Goal: Task Accomplishment & Management: Use online tool/utility

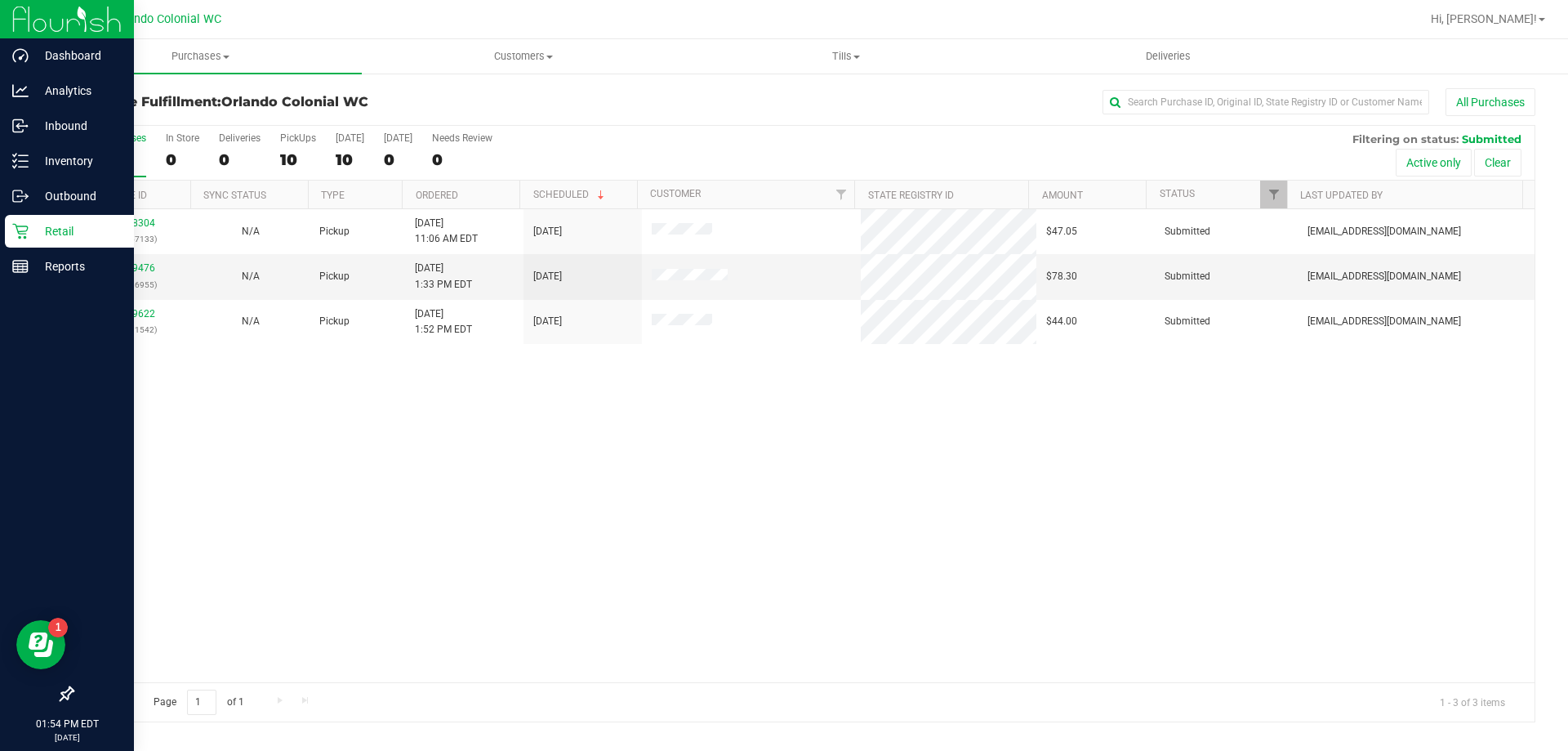
click at [25, 233] on icon at bounding box center [21, 232] width 16 height 16
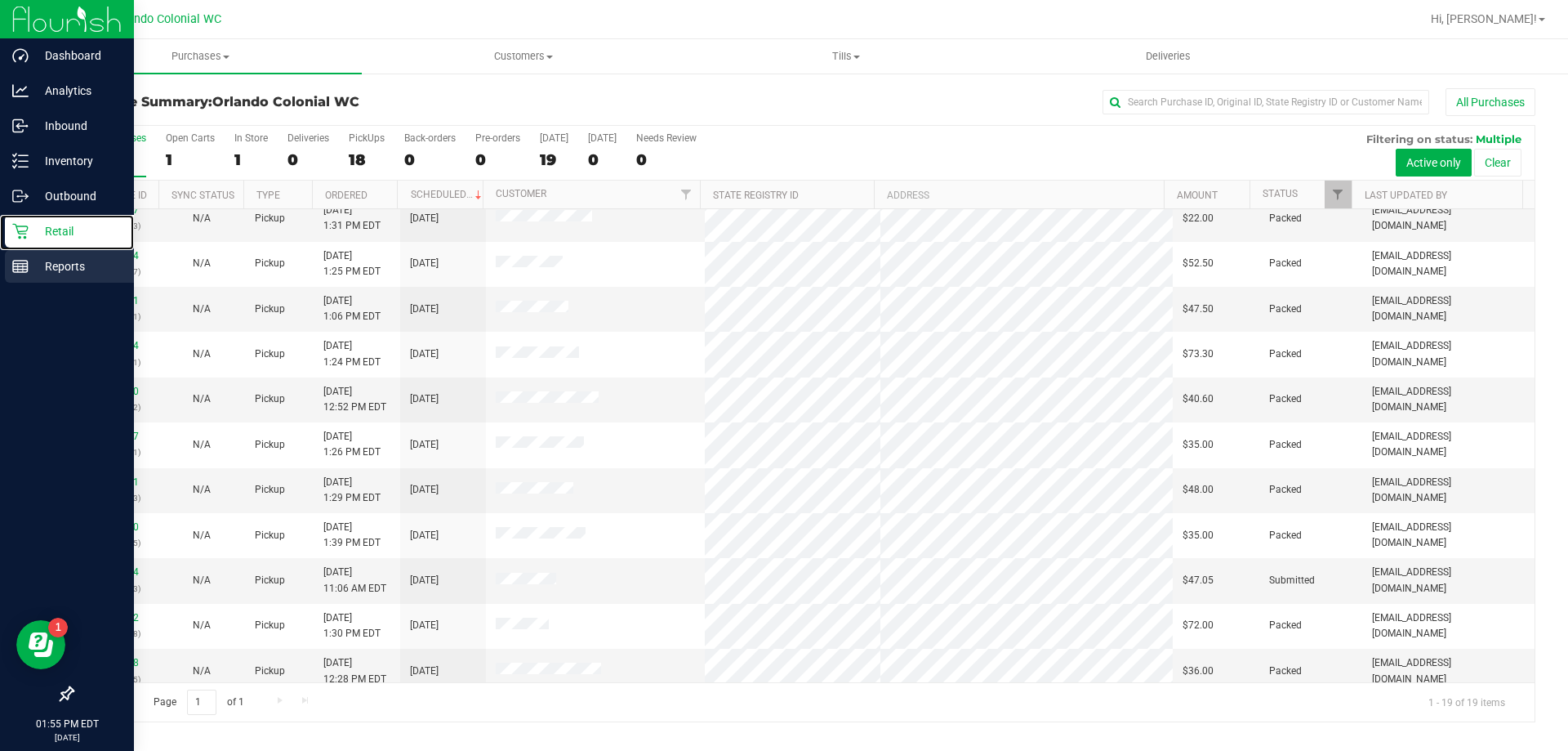
scroll to position [327, 0]
click at [12, 258] on div "Reports" at bounding box center [69, 266] width 129 height 33
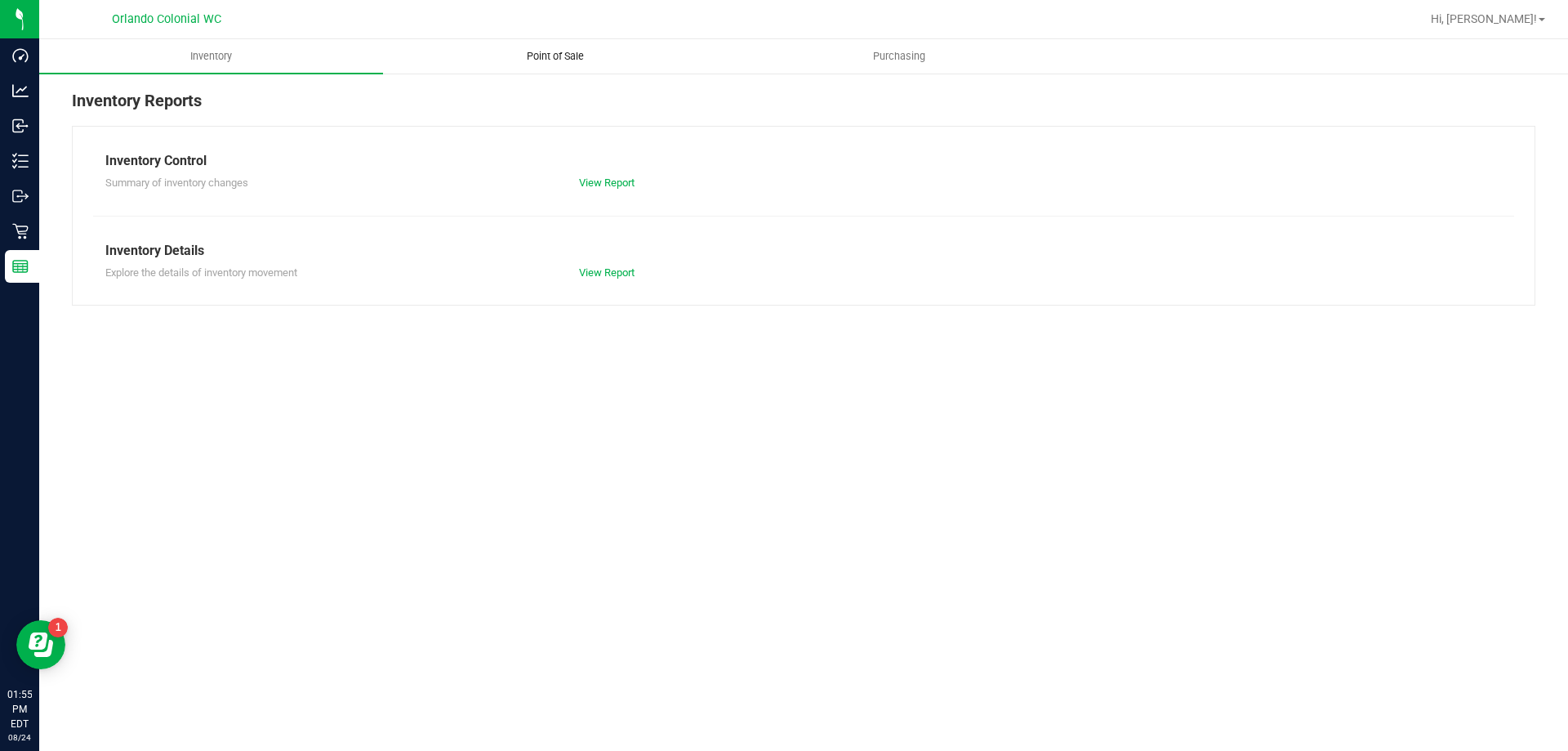
click at [546, 66] on uib-tab-heading "Point of Sale" at bounding box center [555, 56] width 342 height 33
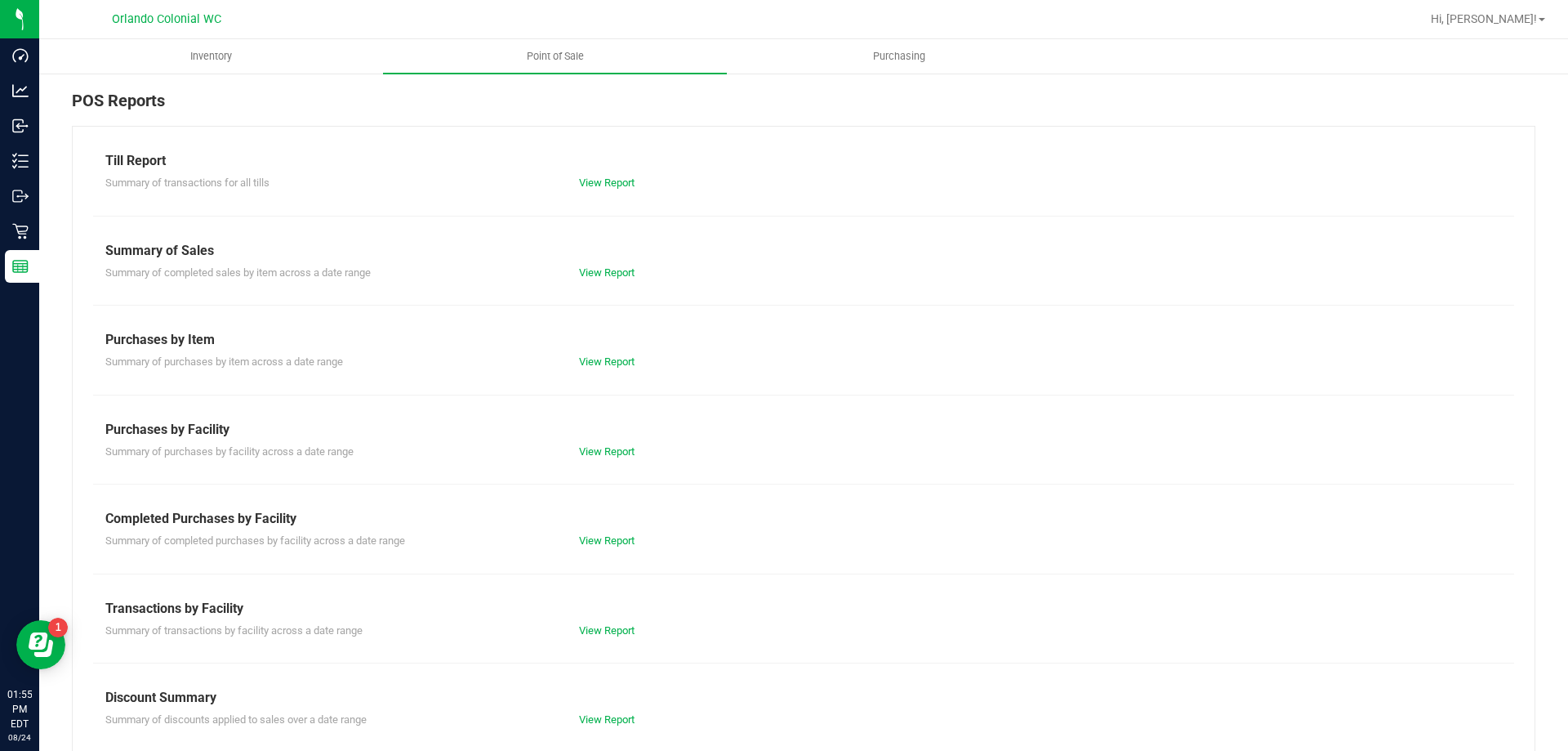
click at [620, 193] on div "Till Report Summary of transactions for all tills View Report Summary of Sales …" at bounding box center [803, 484] width 1464 height 717
click at [612, 183] on link "View Report" at bounding box center [606, 183] width 55 height 13
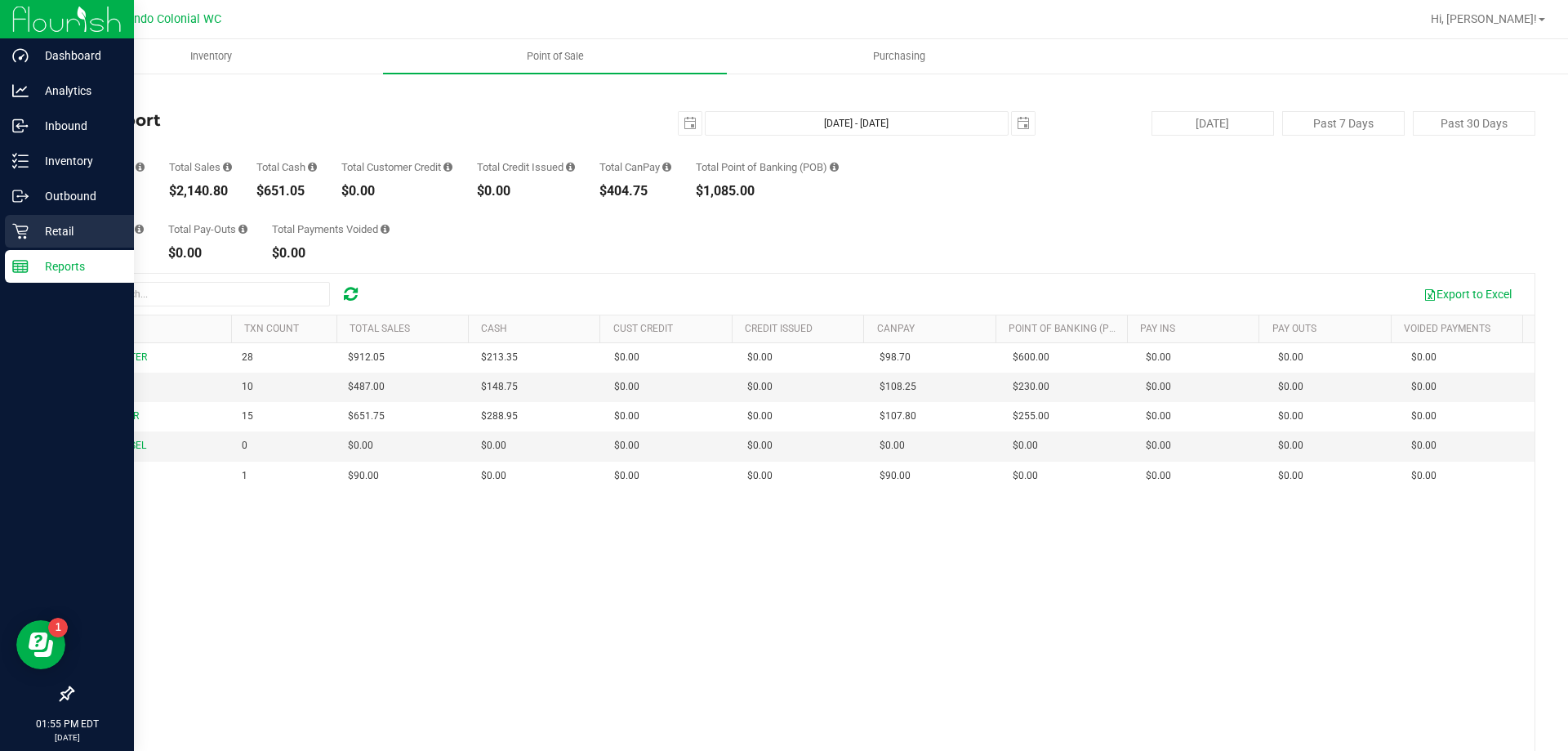
click at [21, 245] on div "Retail" at bounding box center [69, 232] width 129 height 33
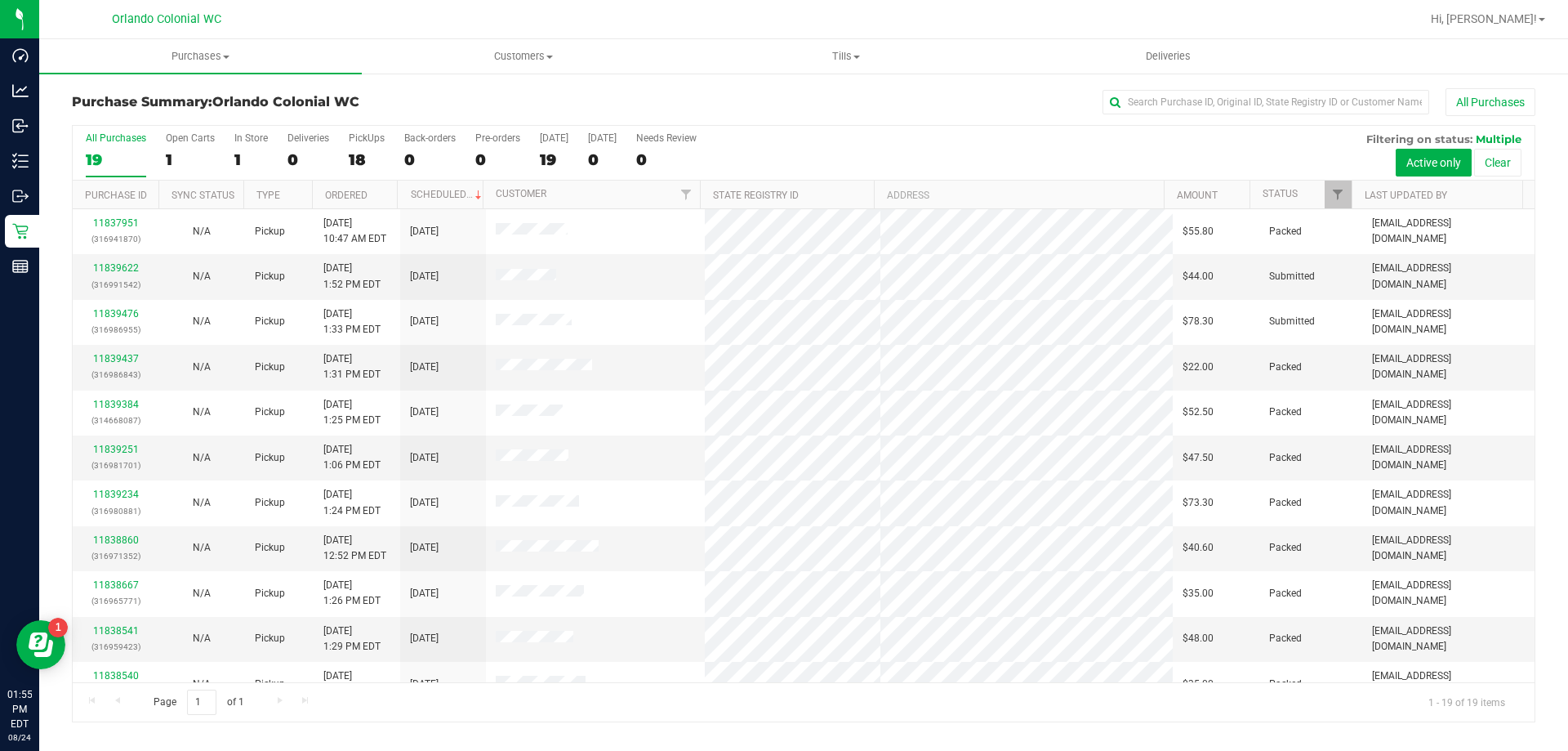
click at [864, 97] on div "All Purchases" at bounding box center [1047, 102] width 976 height 28
click at [186, 53] on span "Purchases" at bounding box center [200, 56] width 323 height 14
click at [173, 110] on li "Fulfillment" at bounding box center [200, 119] width 323 height 20
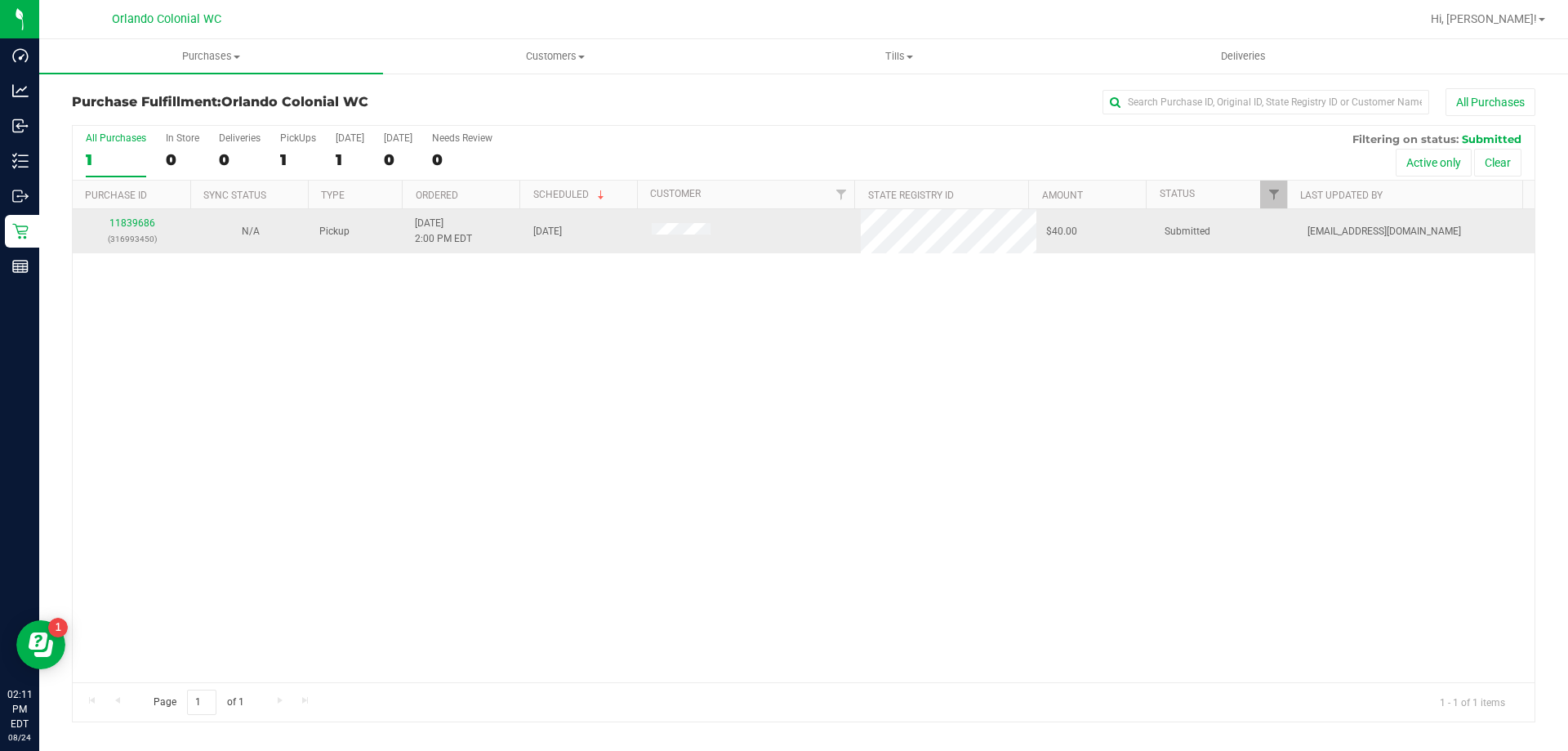
click at [121, 216] on div "11839686 (316993450)" at bounding box center [131, 231] width 99 height 31
click at [122, 223] on link "11839686" at bounding box center [132, 223] width 46 height 12
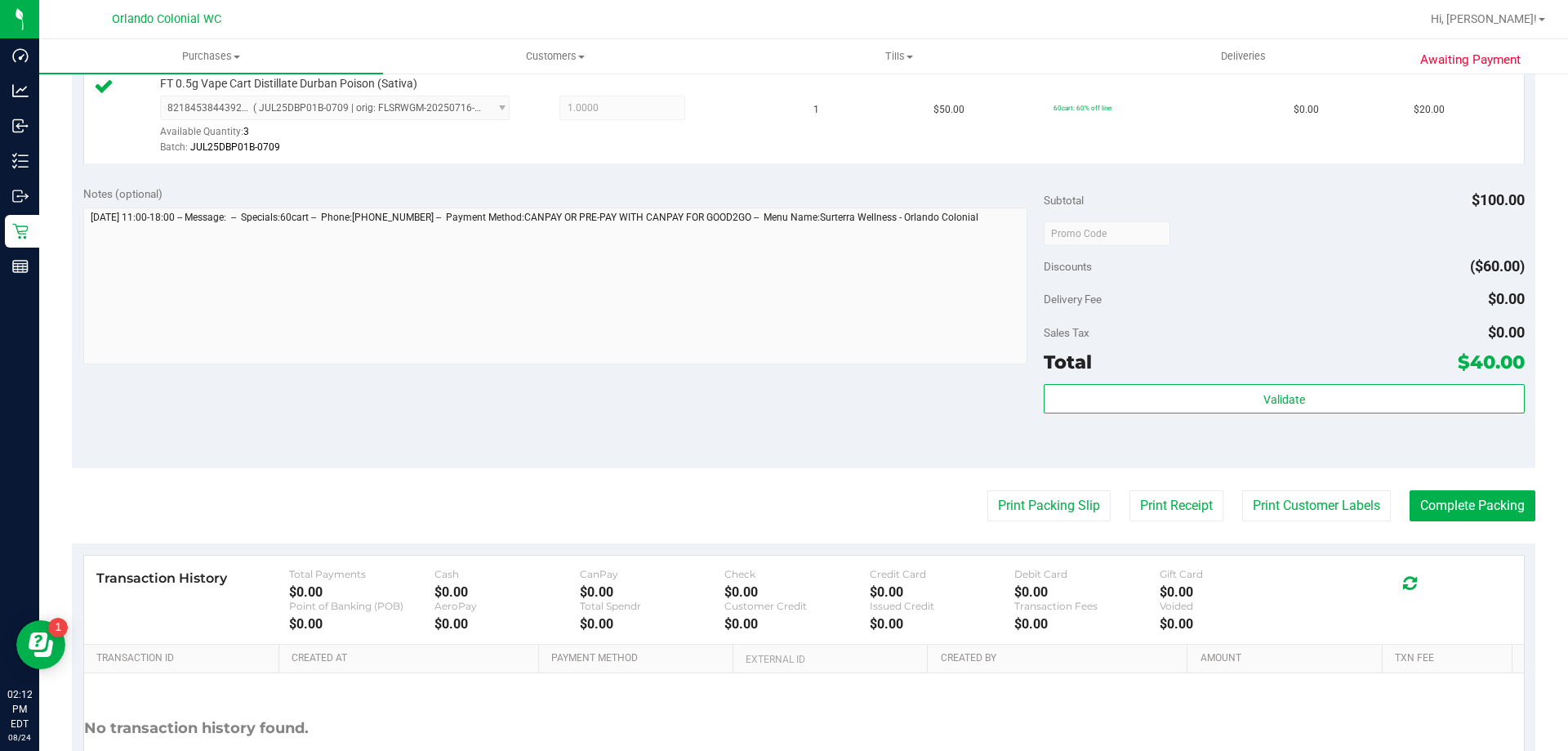
scroll to position [551, 0]
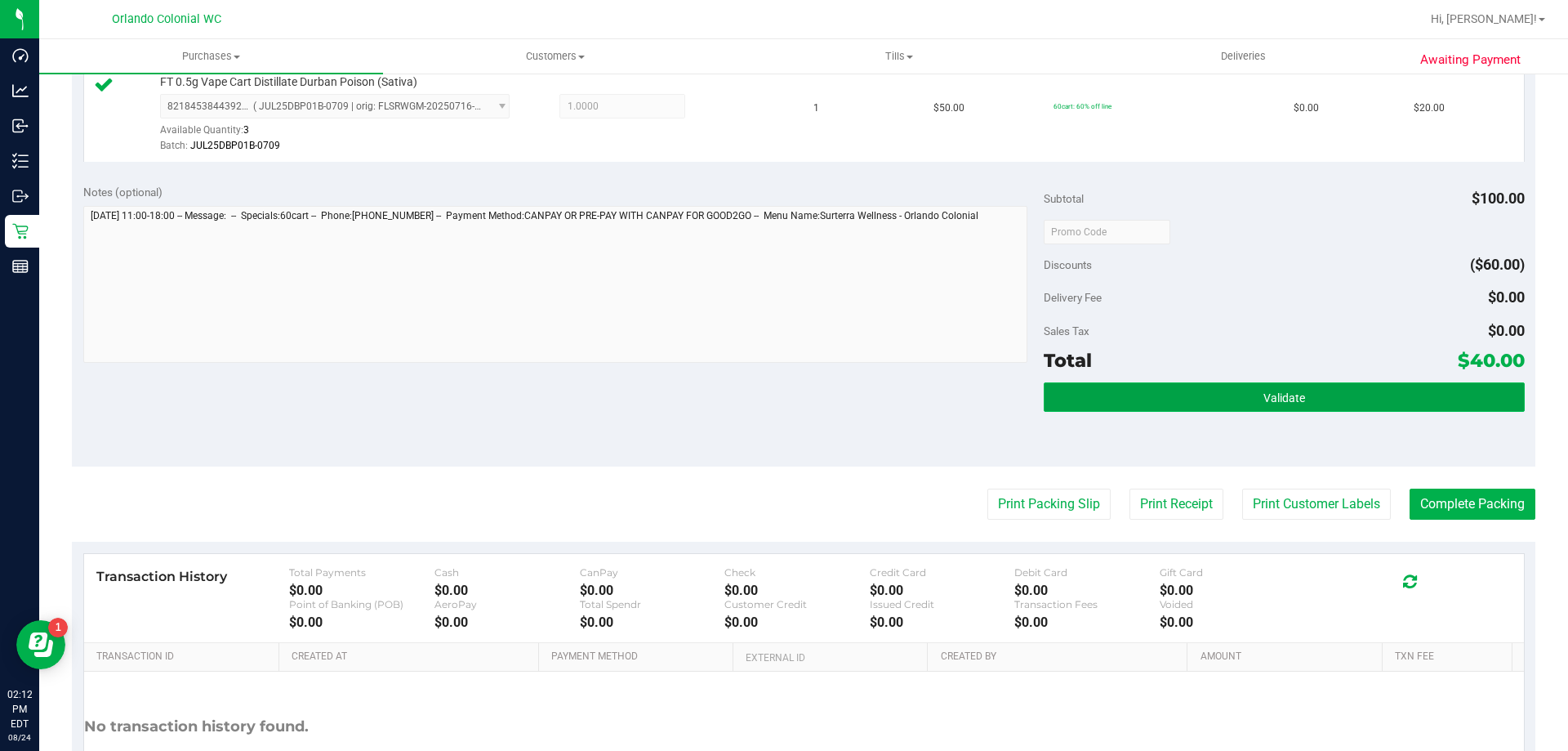
click at [1313, 385] on button "Validate" at bounding box center [1283, 397] width 480 height 30
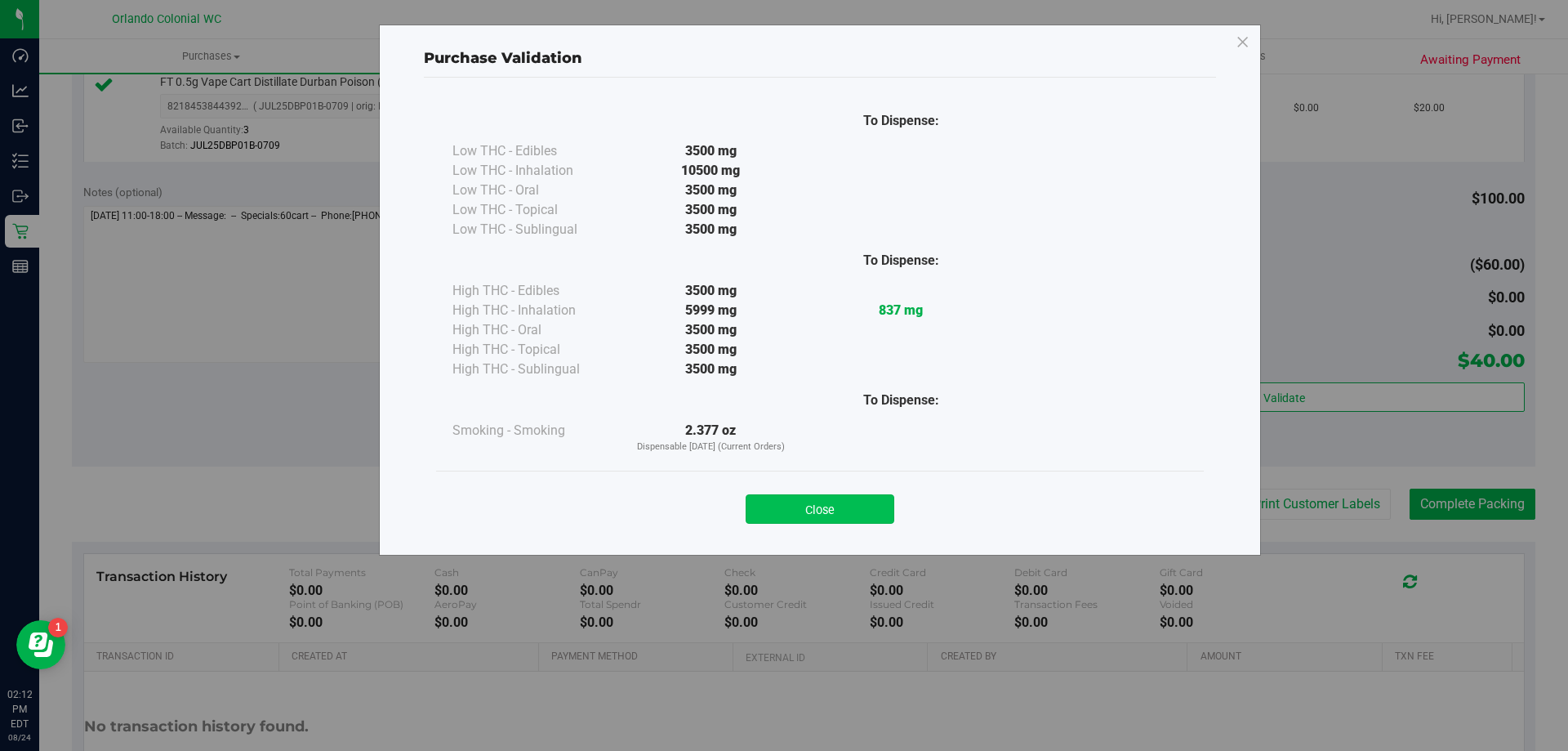
click at [840, 521] on button "Close" at bounding box center [820, 509] width 148 height 30
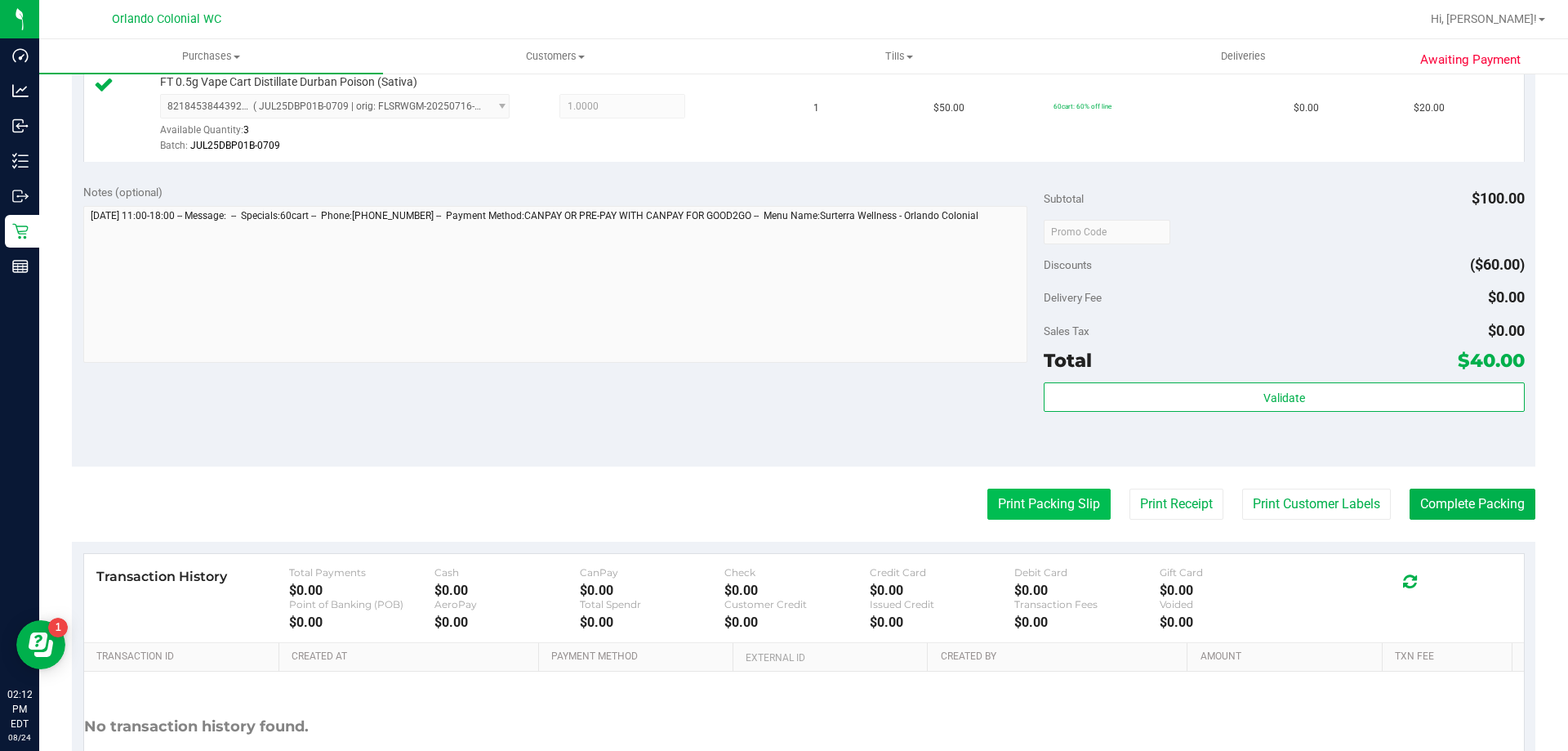
click at [1034, 498] on button "Print Packing Slip" at bounding box center [1049, 504] width 123 height 31
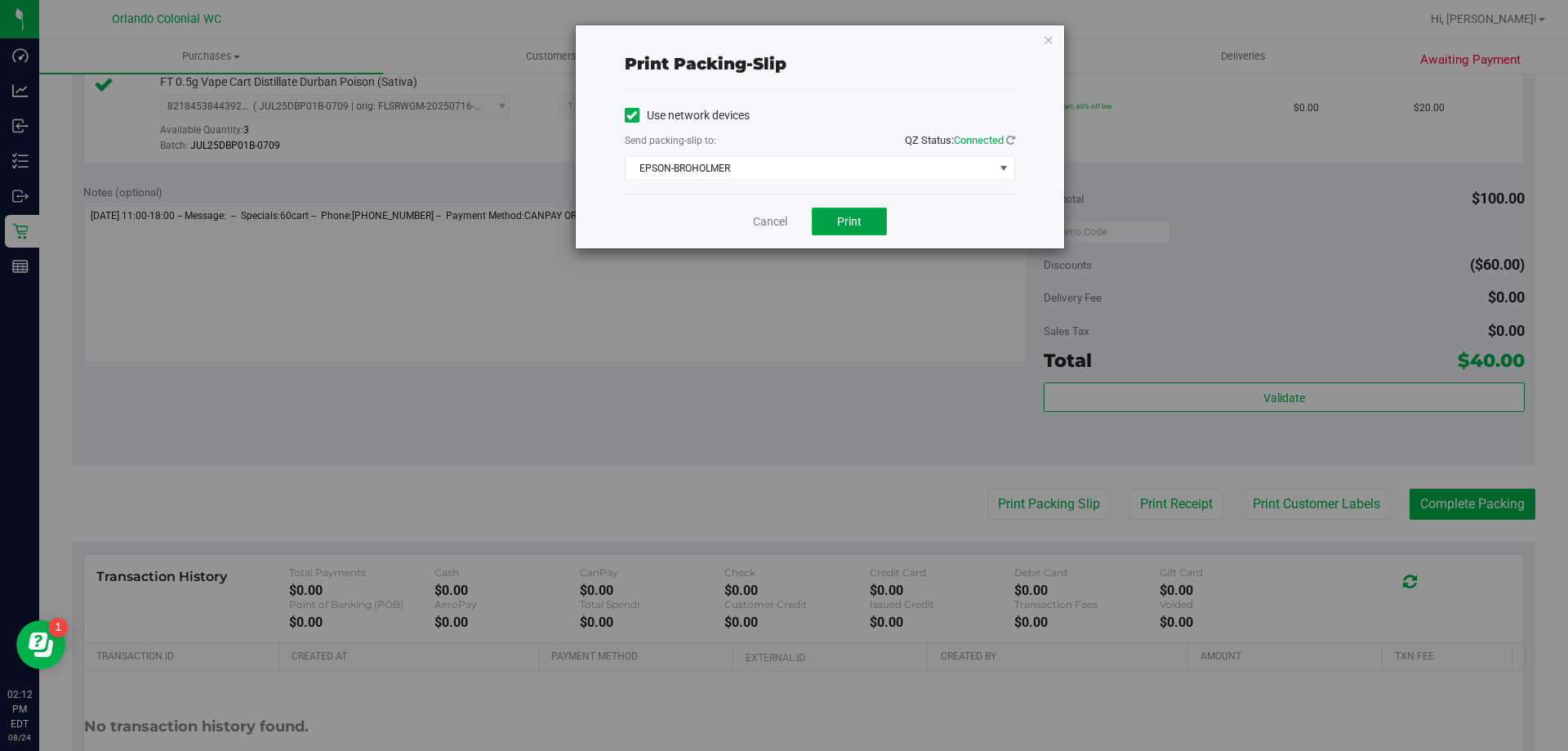
click at [853, 223] on span "Print" at bounding box center [849, 222] width 24 height 13
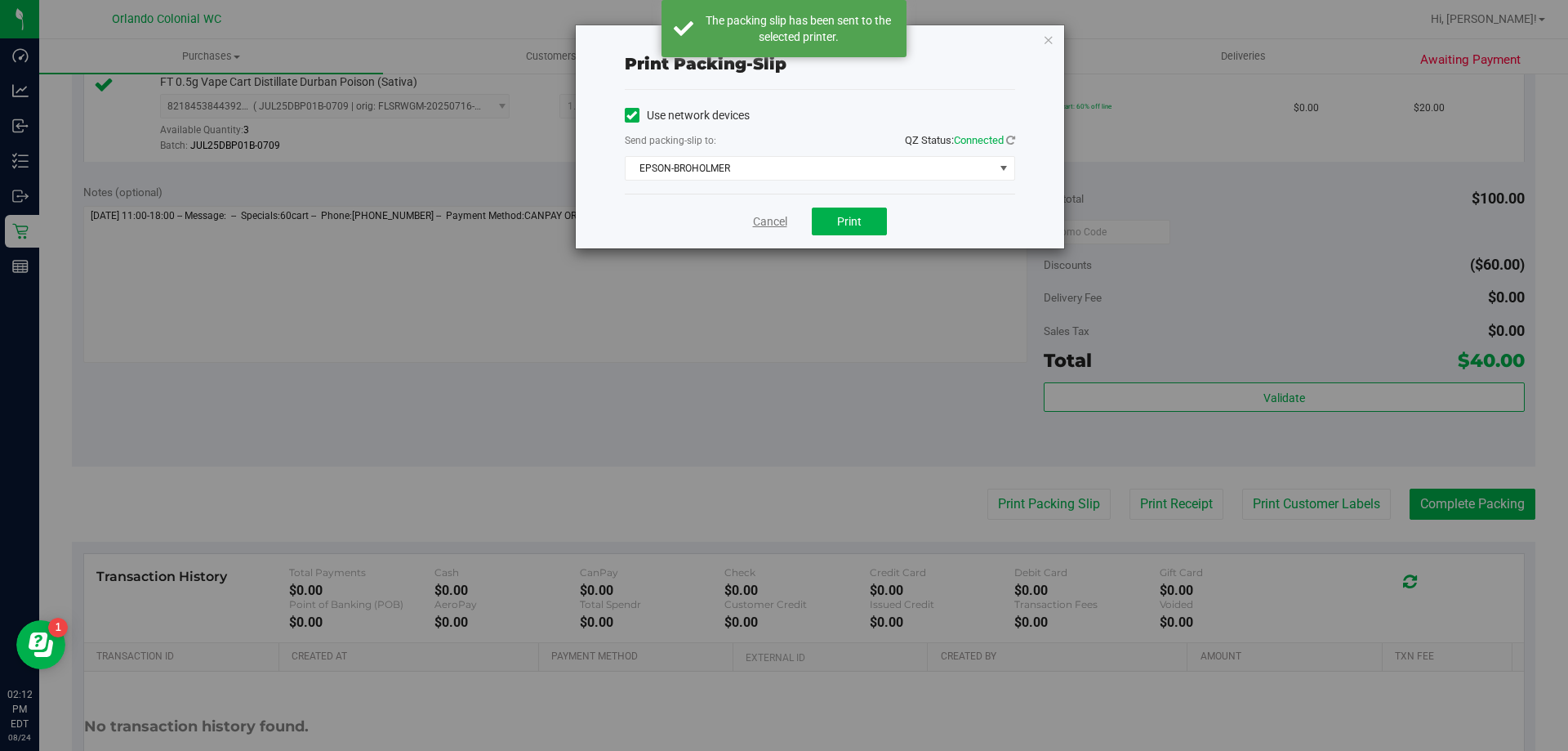
click at [770, 218] on link "Cancel" at bounding box center [770, 222] width 34 height 17
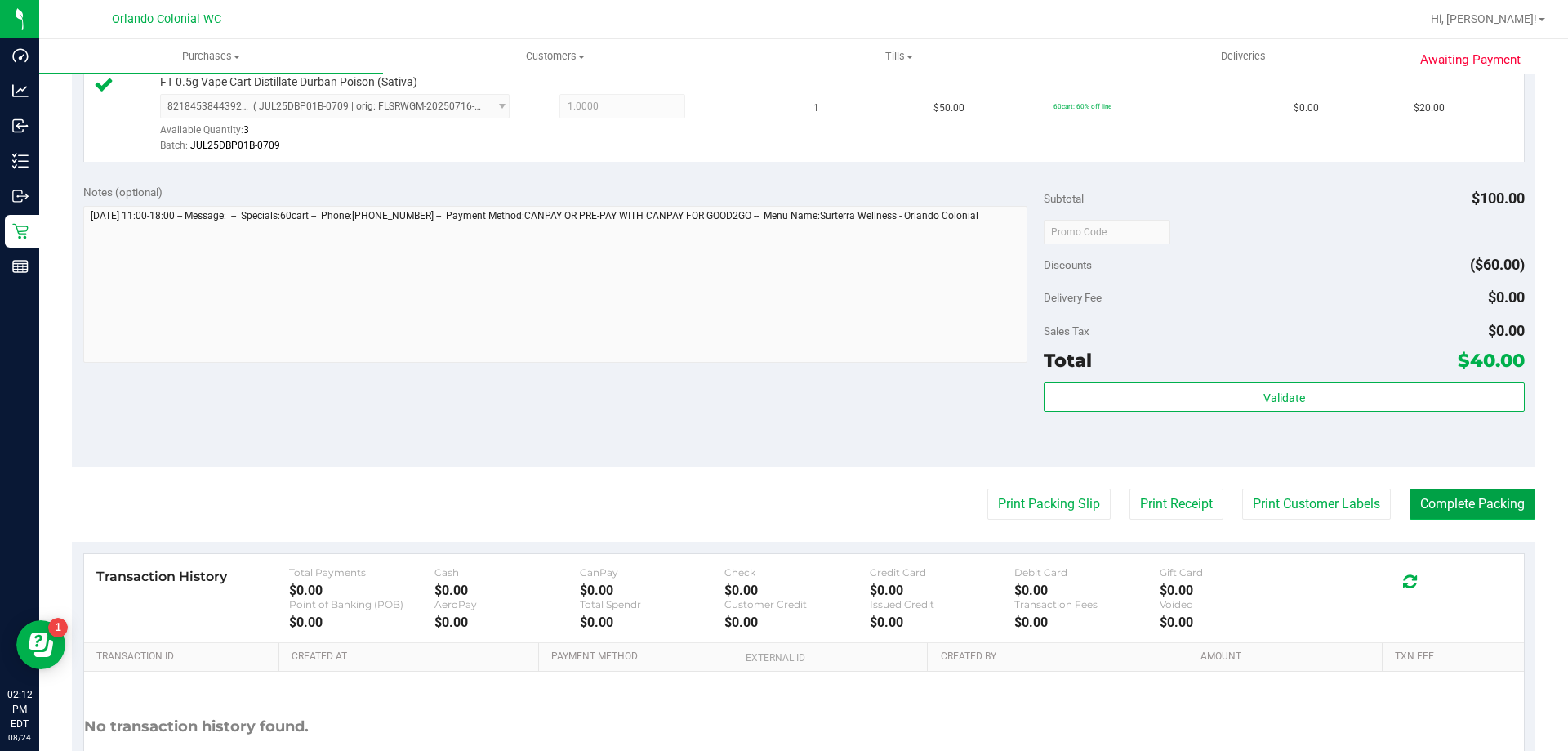
click at [1482, 508] on button "Complete Packing" at bounding box center [1472, 504] width 126 height 31
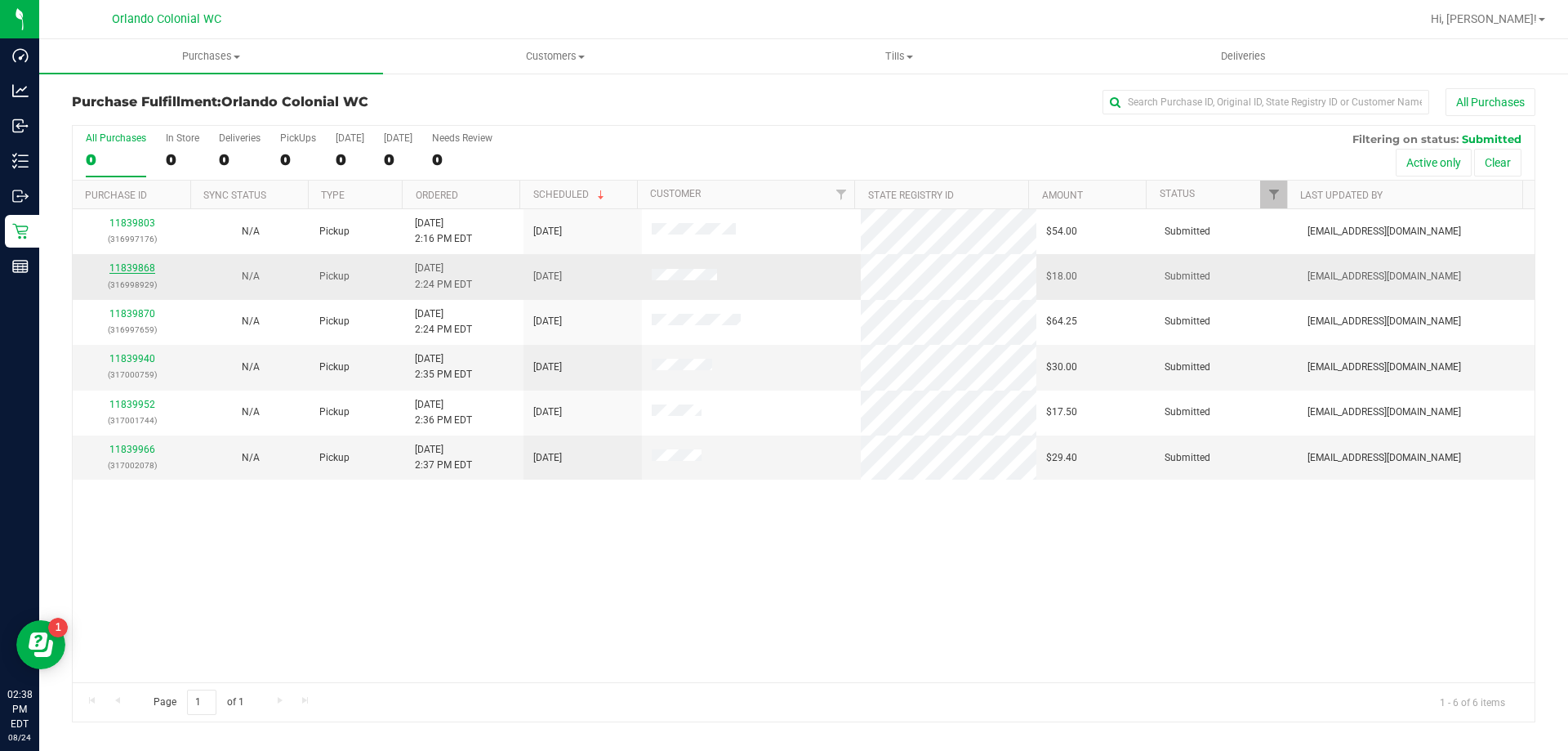
click at [138, 269] on link "11839868" at bounding box center [132, 268] width 46 height 12
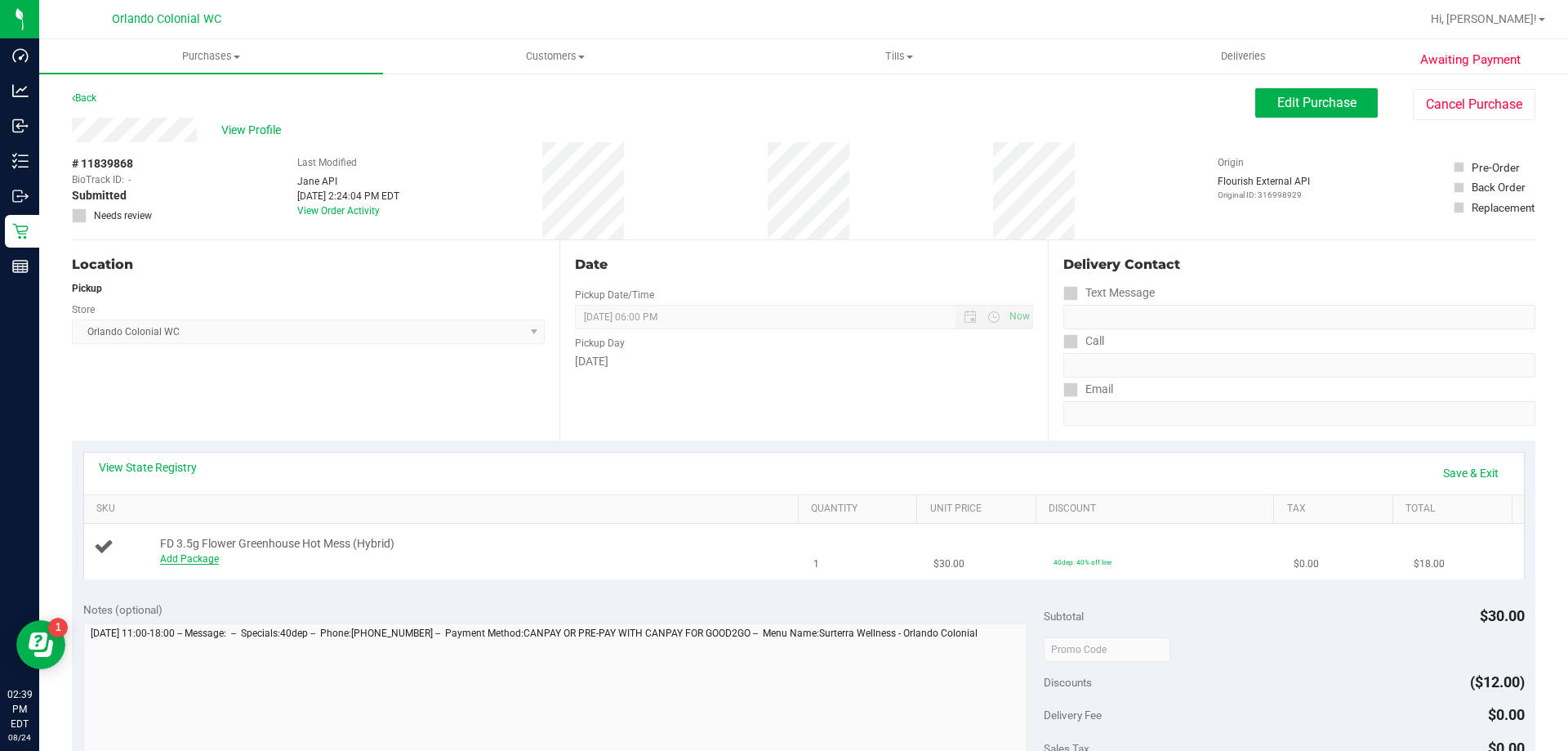
click at [202, 562] on link "Add Package" at bounding box center [189, 559] width 59 height 12
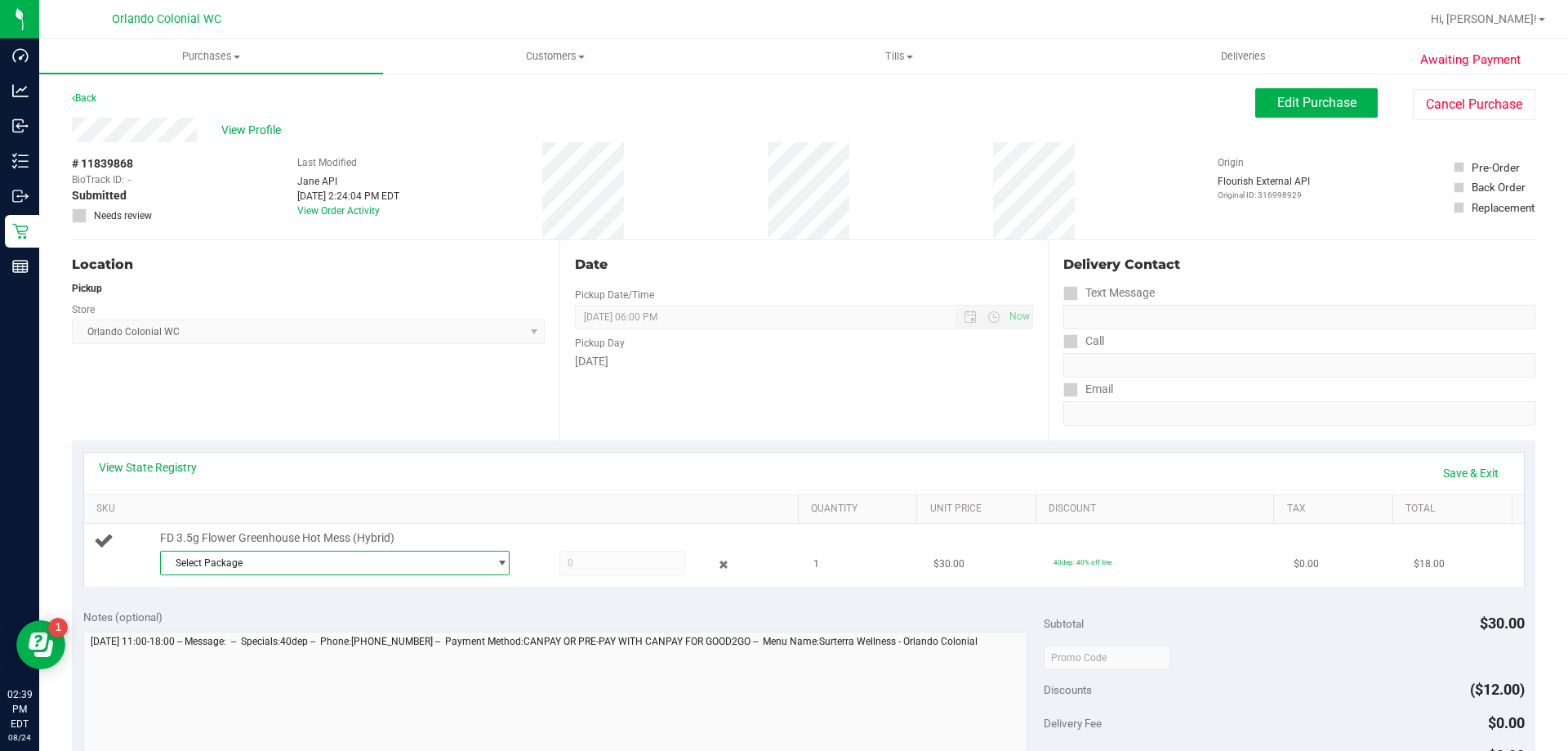
click at [258, 563] on span "Select Package" at bounding box center [325, 563] width 327 height 23
click at [304, 630] on span "( W-JUL25HTM01-0722 | orig: FLSRWGM-20250728-340 )" at bounding box center [390, 630] width 252 height 12
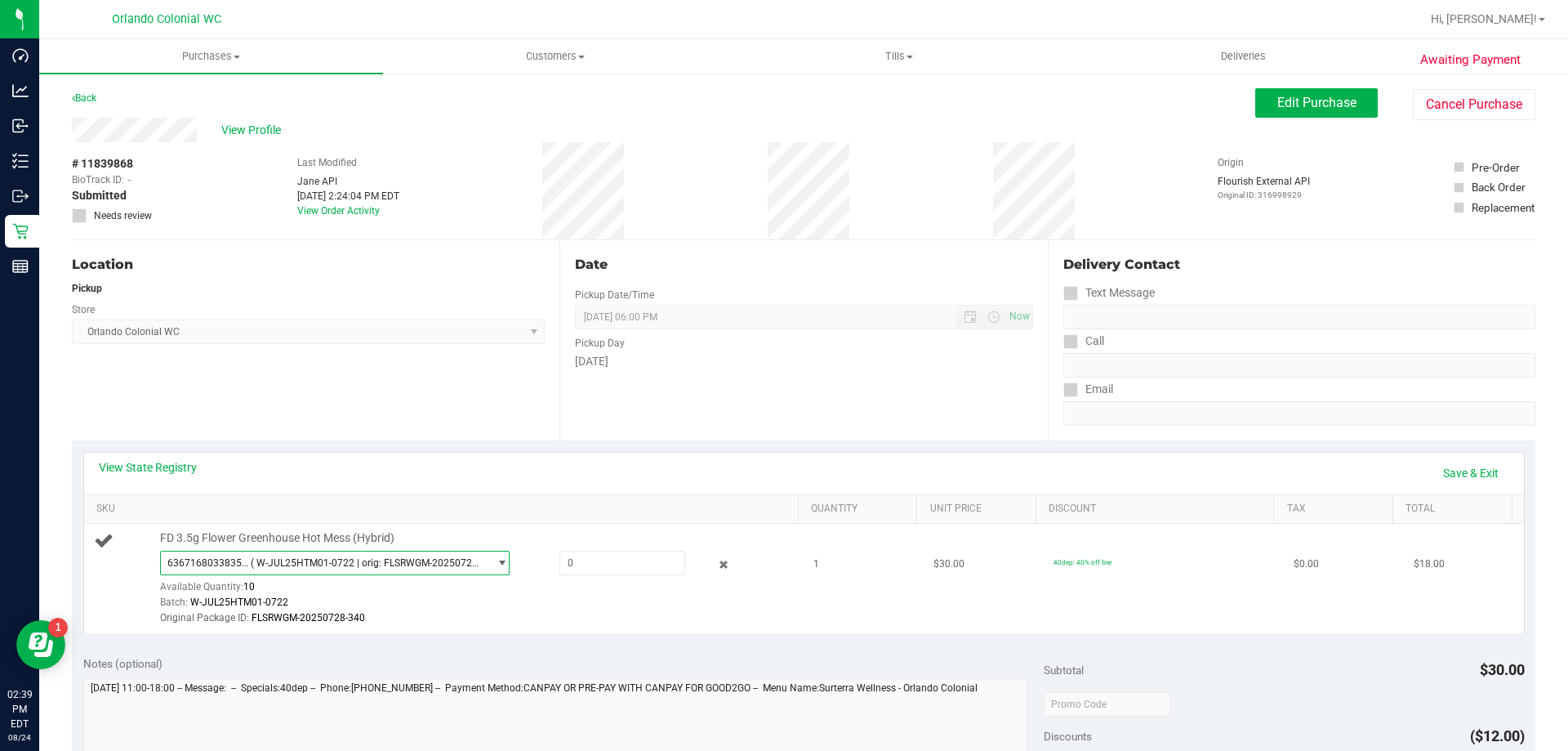
click at [298, 557] on span "( W-JUL25HTM01-0722 | orig: FLSRWGM-20250728-340 )" at bounding box center [365, 563] width 231 height 12
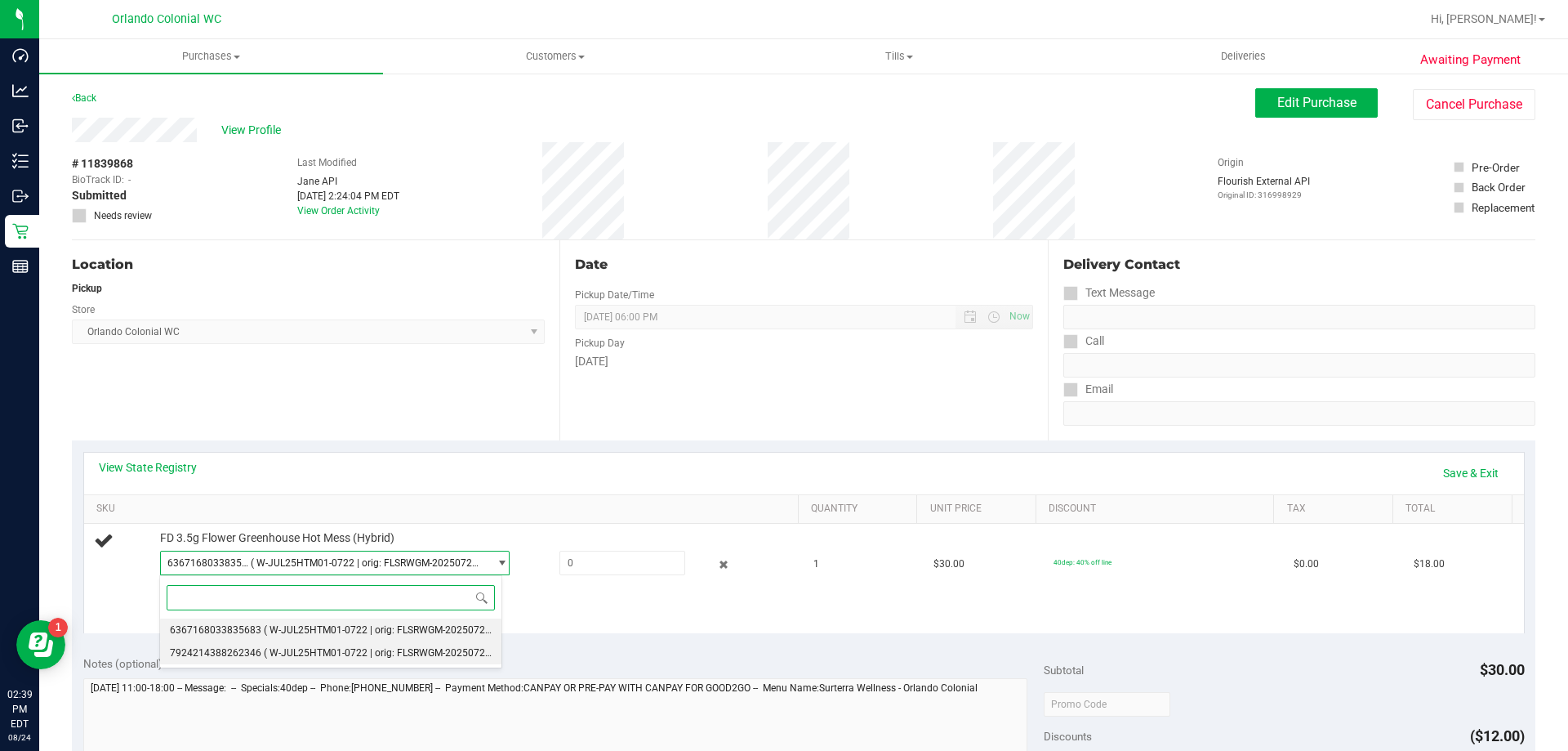
click at [298, 646] on li "7924214388262346 ( W-JUL25HTM01-0722 | orig: FLSRWGM-20250728-415 )" at bounding box center [331, 652] width 342 height 23
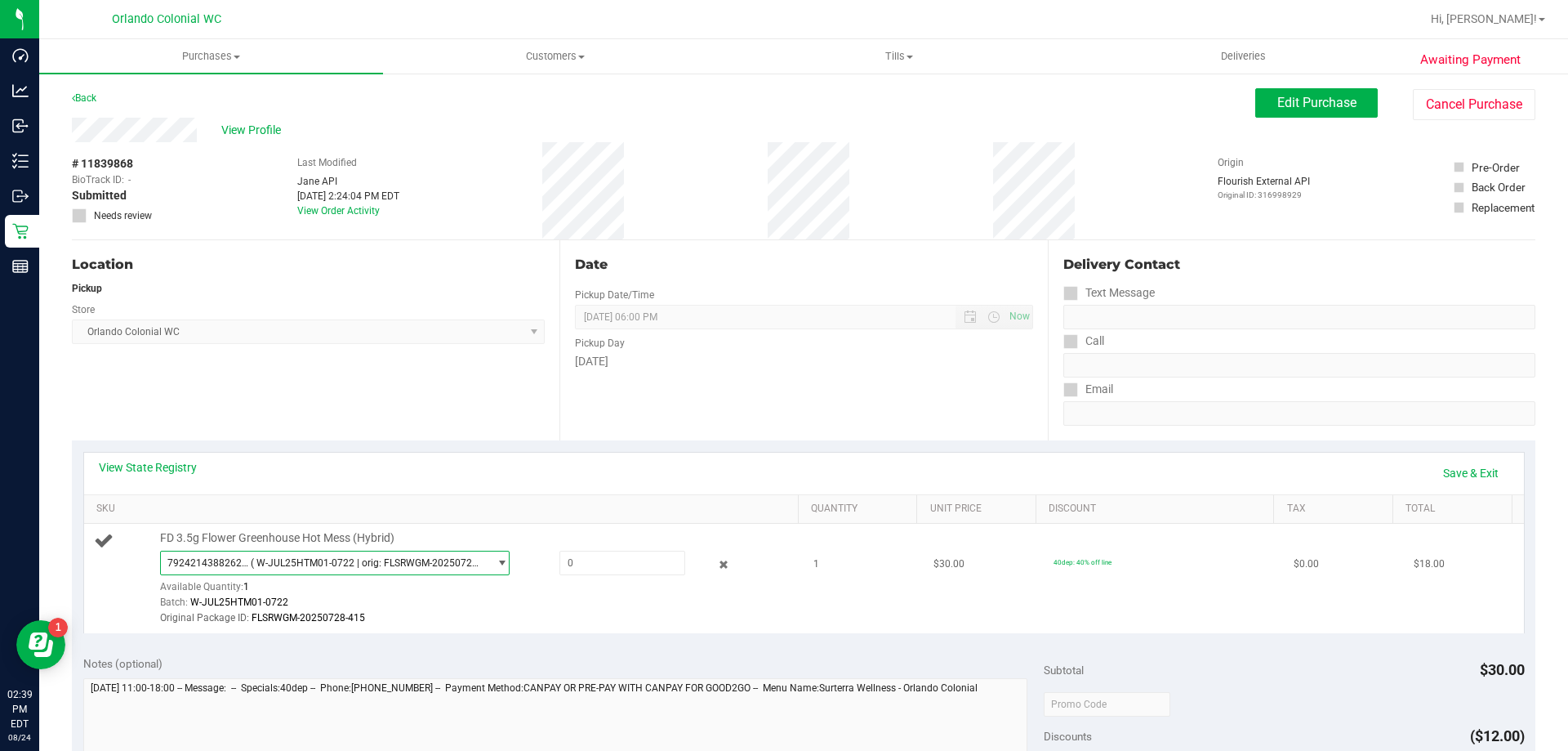
click at [290, 554] on span "7924214388262346 ( W-JUL25HTM01-0722 | orig: FLSRWGM-20250728-415 )" at bounding box center [325, 563] width 327 height 23
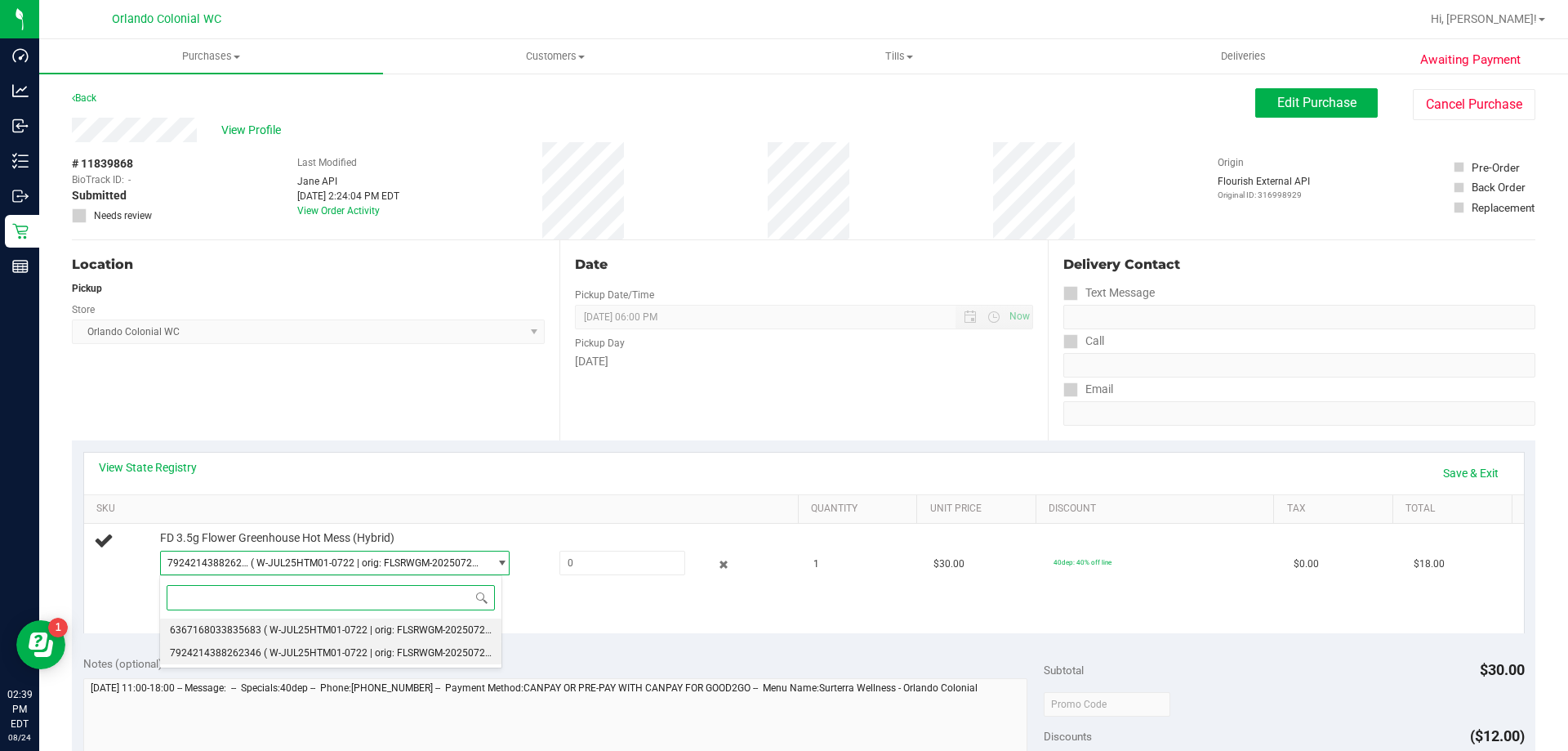
click at [302, 632] on span "( W-JUL25HTM01-0722 | orig: FLSRWGM-20250728-340 )" at bounding box center [390, 630] width 252 height 12
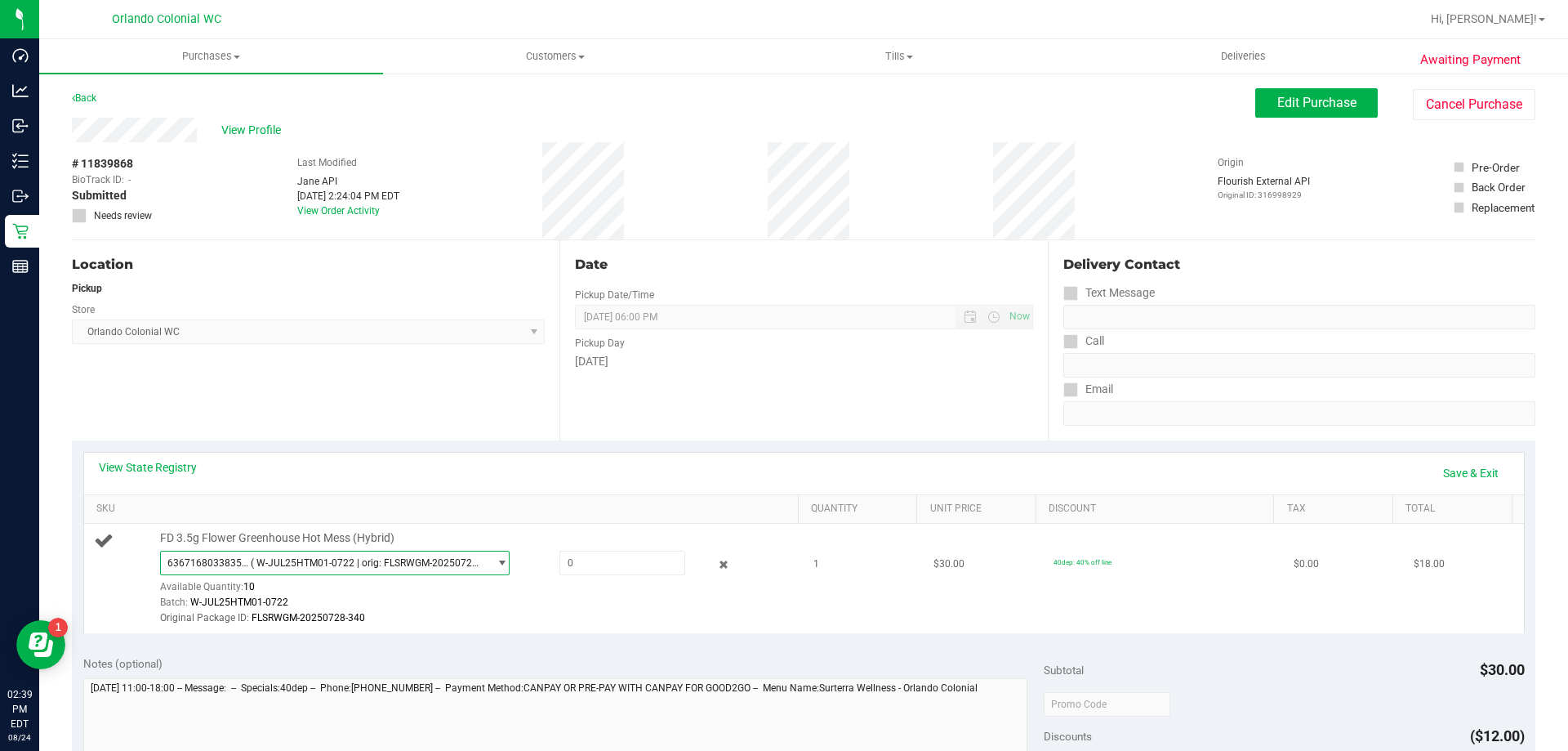
click at [300, 566] on span "( W-JUL25HTM01-0722 | orig: FLSRWGM-20250728-340 )" at bounding box center [365, 563] width 231 height 12
click at [304, 450] on div "View State Registry Save & Exit SKU Quantity Unit Price Discount Tax Total FD 3…" at bounding box center [803, 543] width 1464 height 204
click at [330, 569] on span "6367168033835683 ( W-JUL25HTM01-0722 | orig: FLSRWGM-20250728-340 )" at bounding box center [325, 563] width 327 height 23
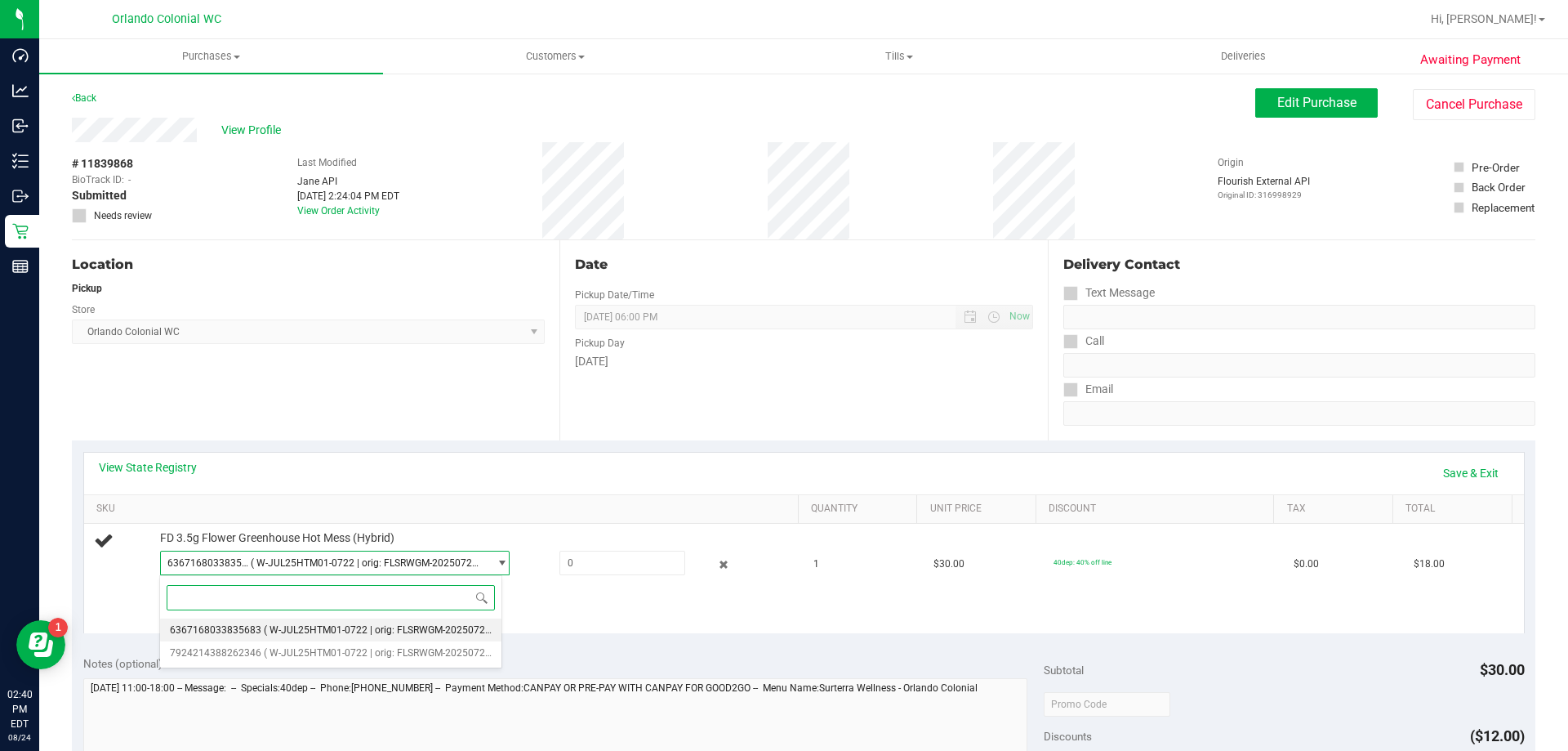
click at [226, 629] on span "6367168033835683" at bounding box center [215, 630] width 91 height 12
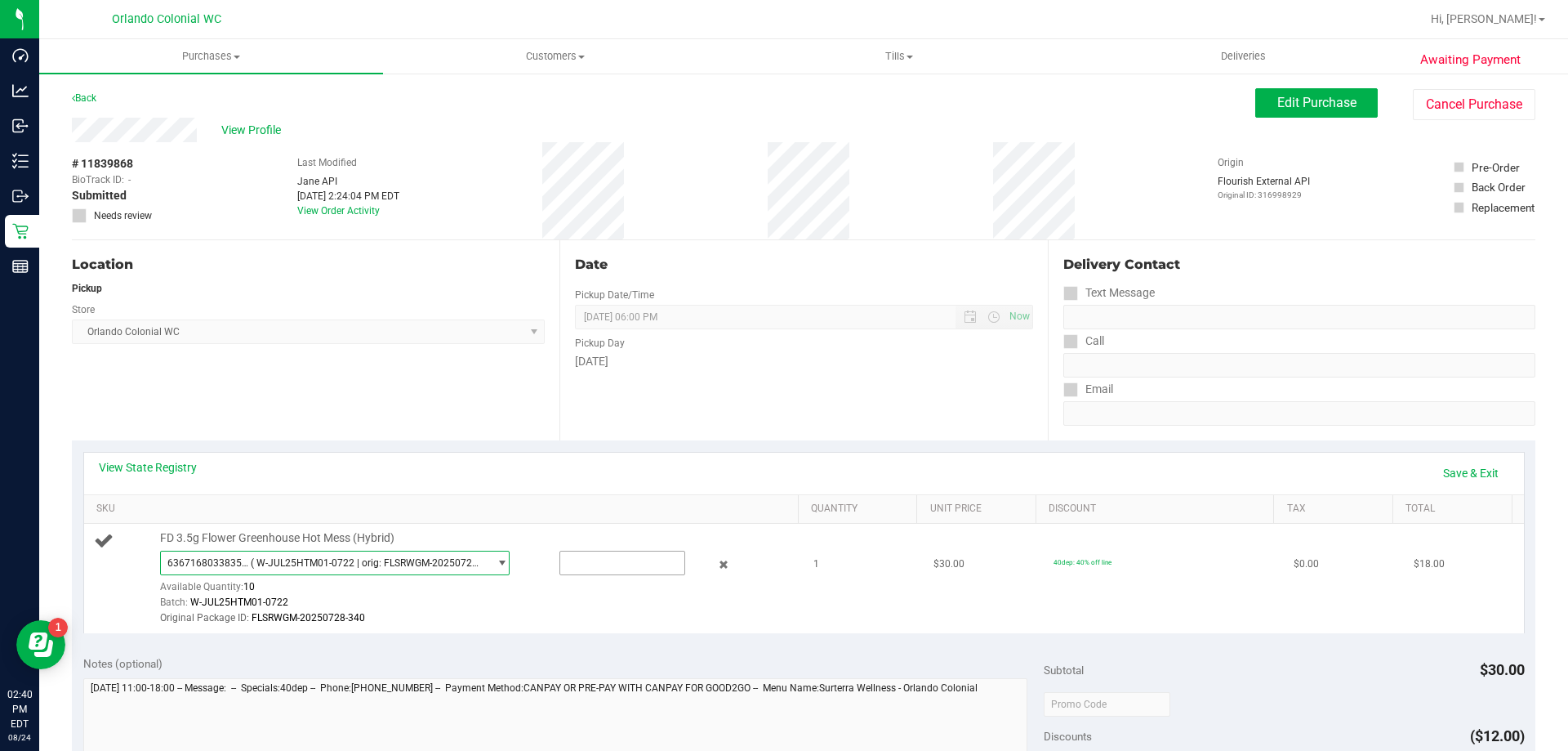
click at [576, 558] on input "text" at bounding box center [622, 563] width 124 height 23
type input "1"
click at [1467, 475] on link "Save & Exit" at bounding box center [1470, 473] width 77 height 28
type input "1.0000"
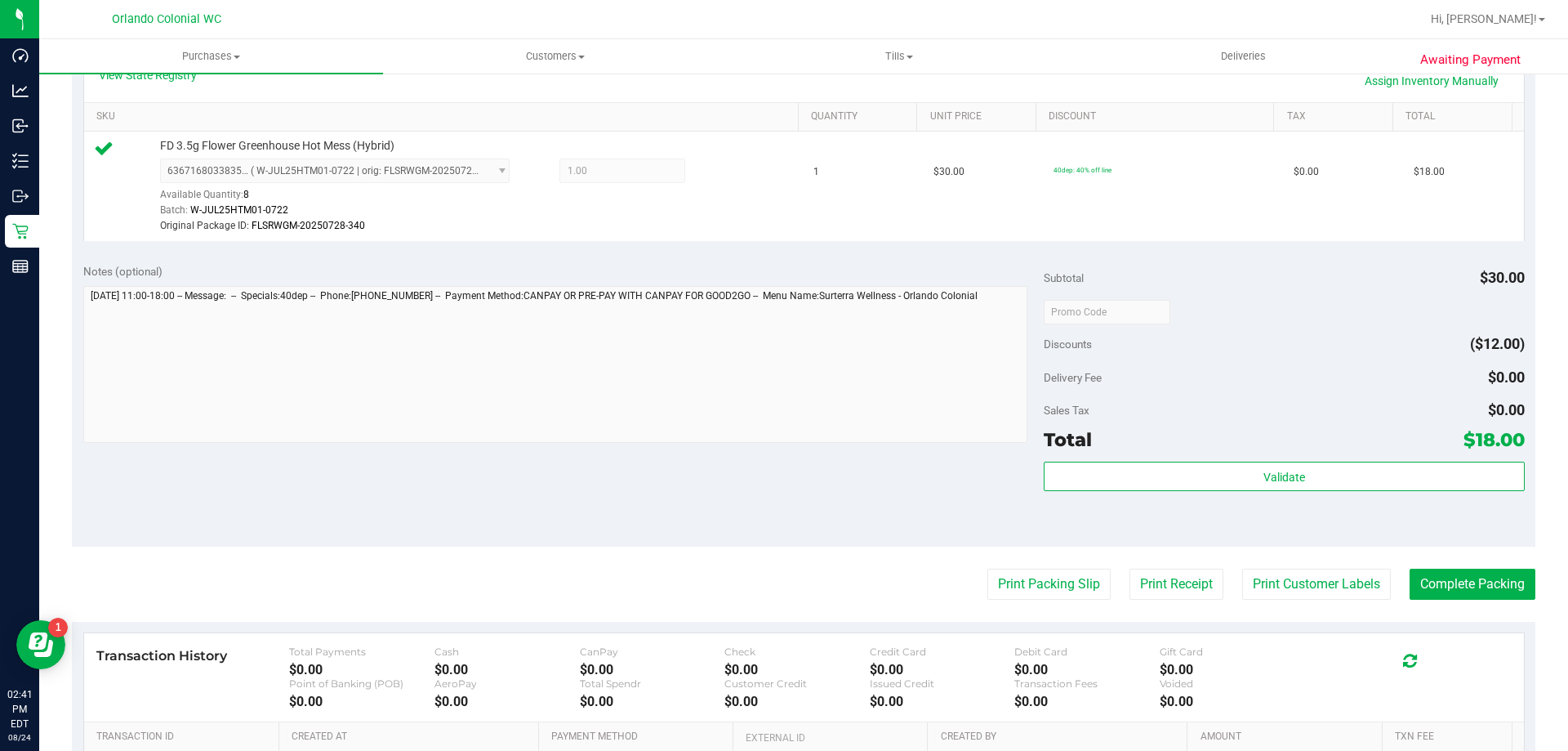
scroll to position [409, 0]
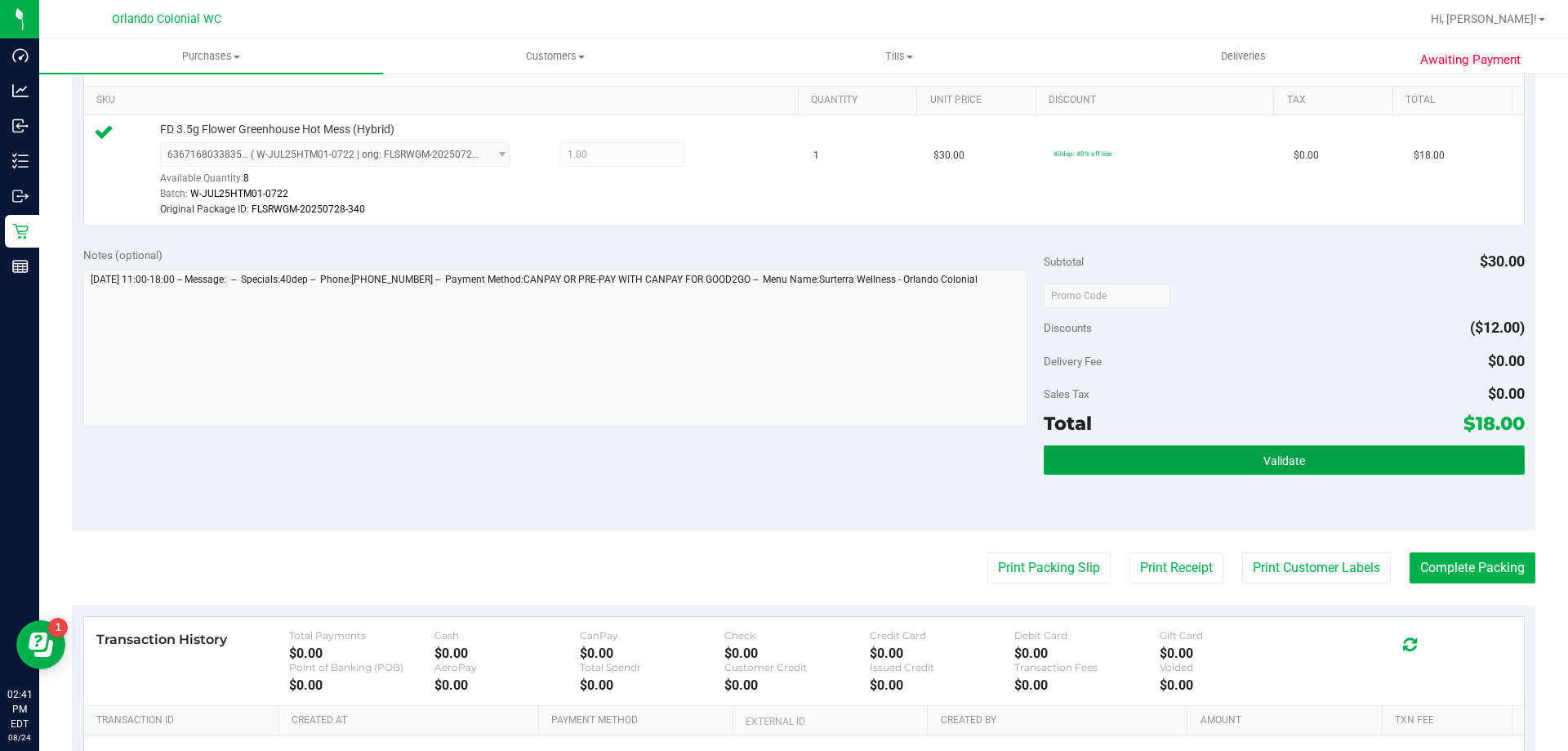
click at [1305, 457] on button "Validate" at bounding box center [1283, 460] width 480 height 30
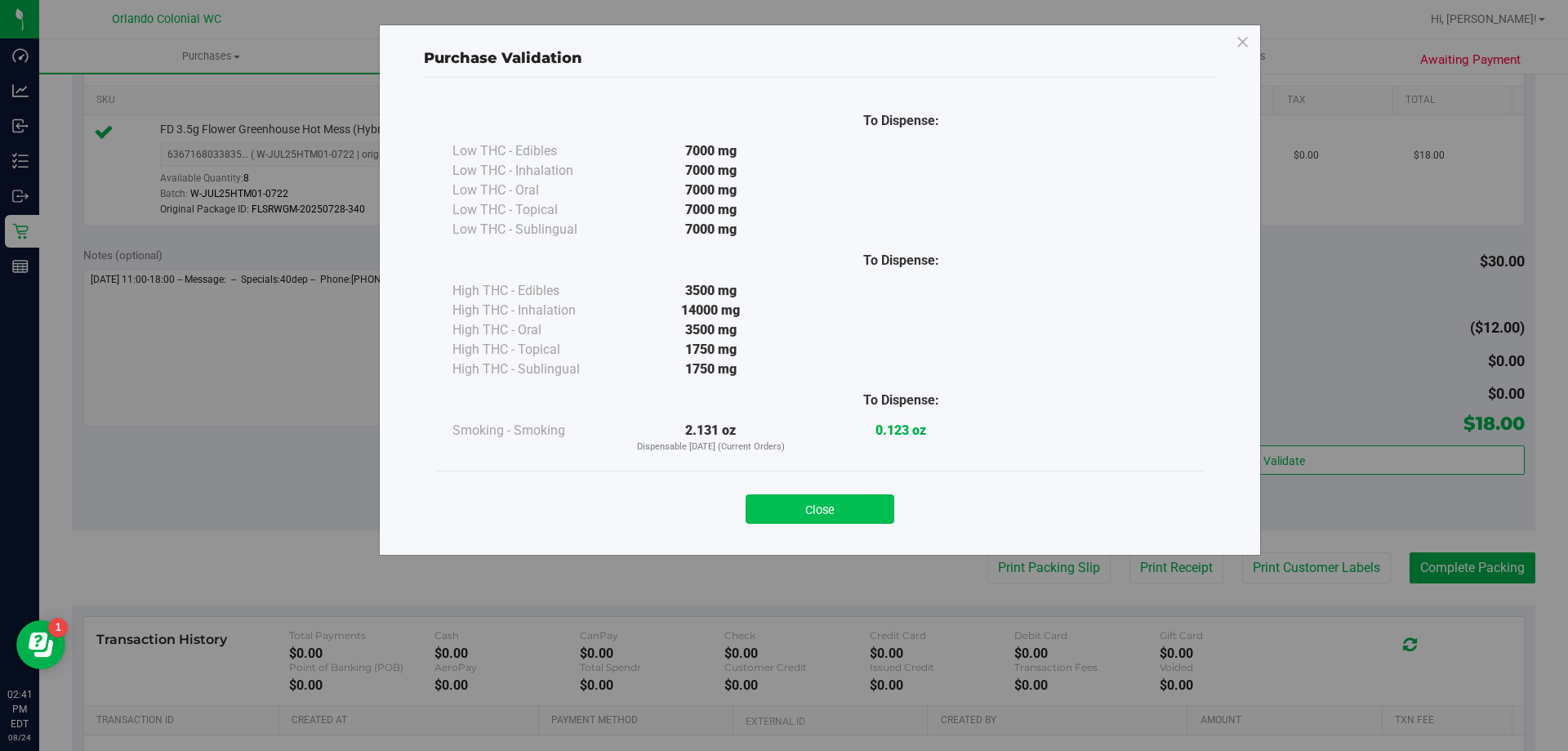
click at [852, 519] on button "Close" at bounding box center [820, 509] width 148 height 30
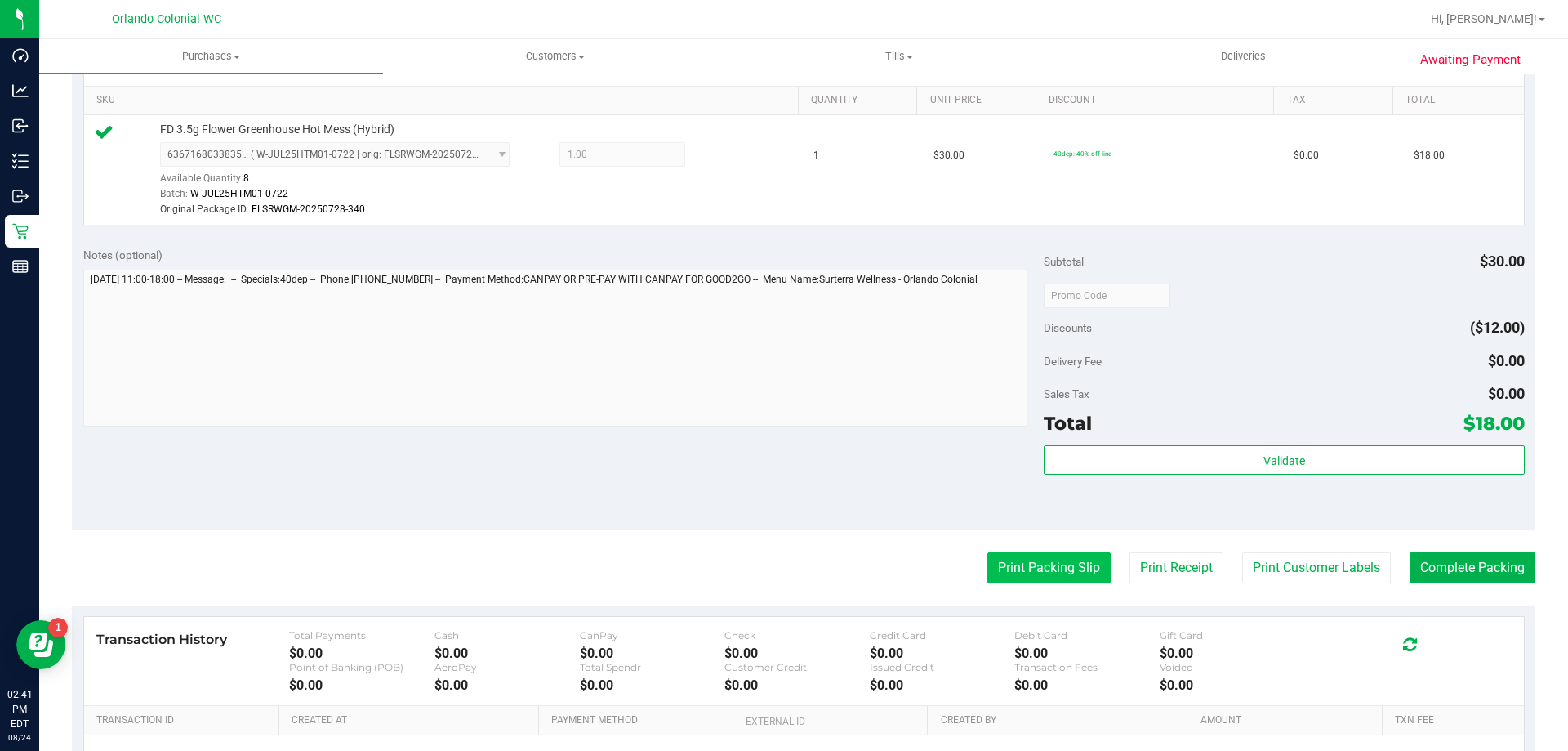
click at [1048, 563] on button "Print Packing Slip" at bounding box center [1049, 568] width 123 height 31
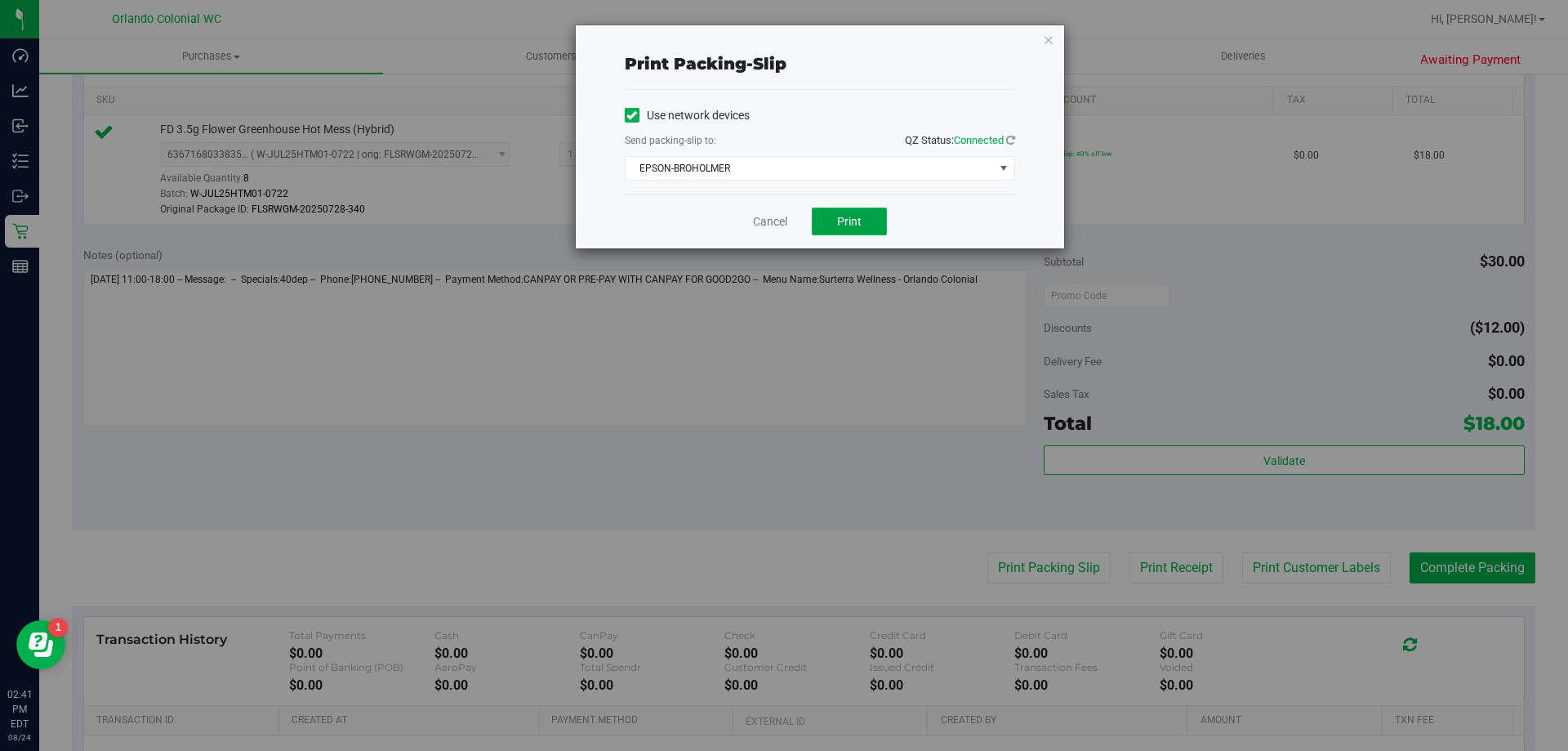
click at [860, 217] on span "Print" at bounding box center [849, 222] width 24 height 13
click at [773, 214] on link "Cancel" at bounding box center [770, 222] width 34 height 17
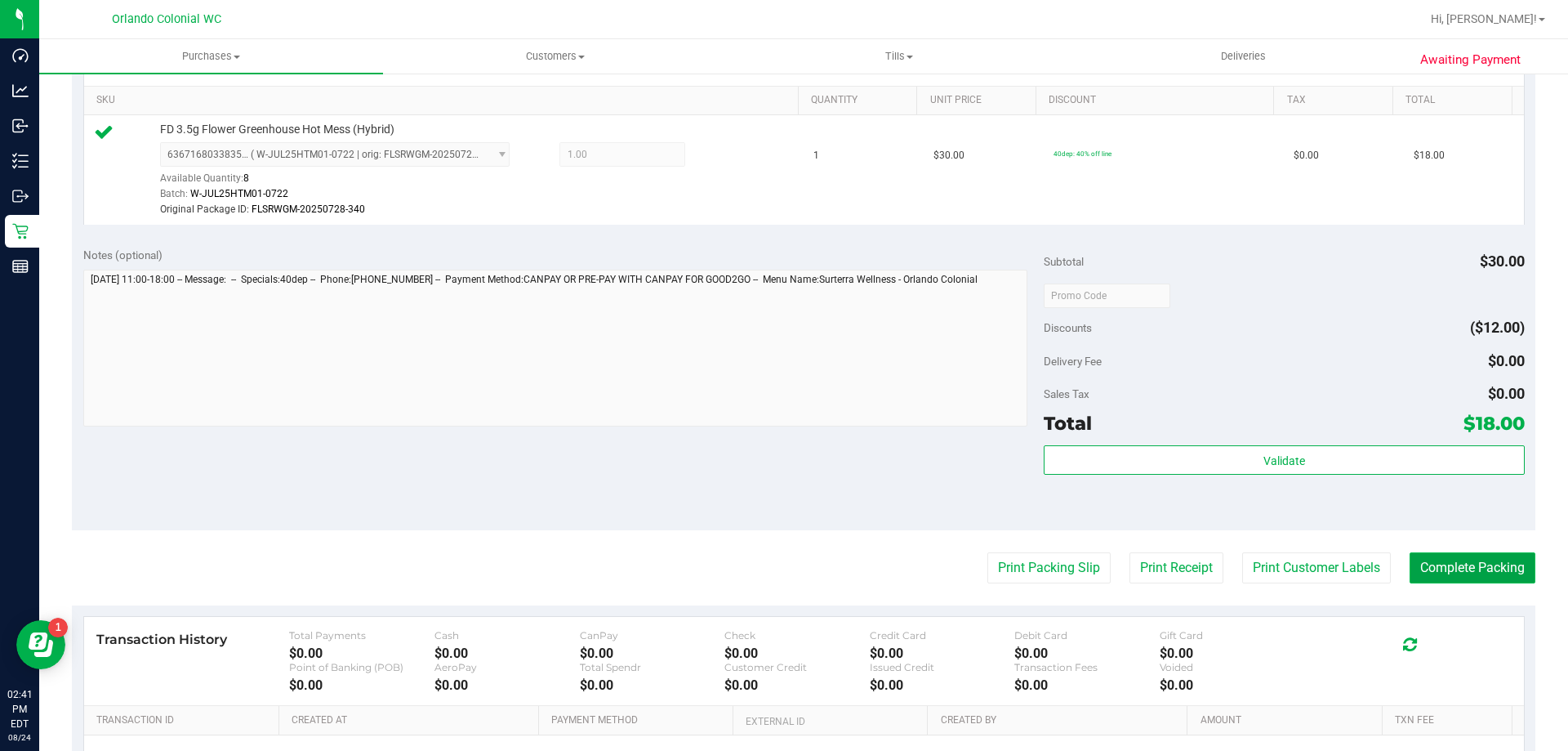
click at [1478, 573] on button "Complete Packing" at bounding box center [1472, 568] width 126 height 31
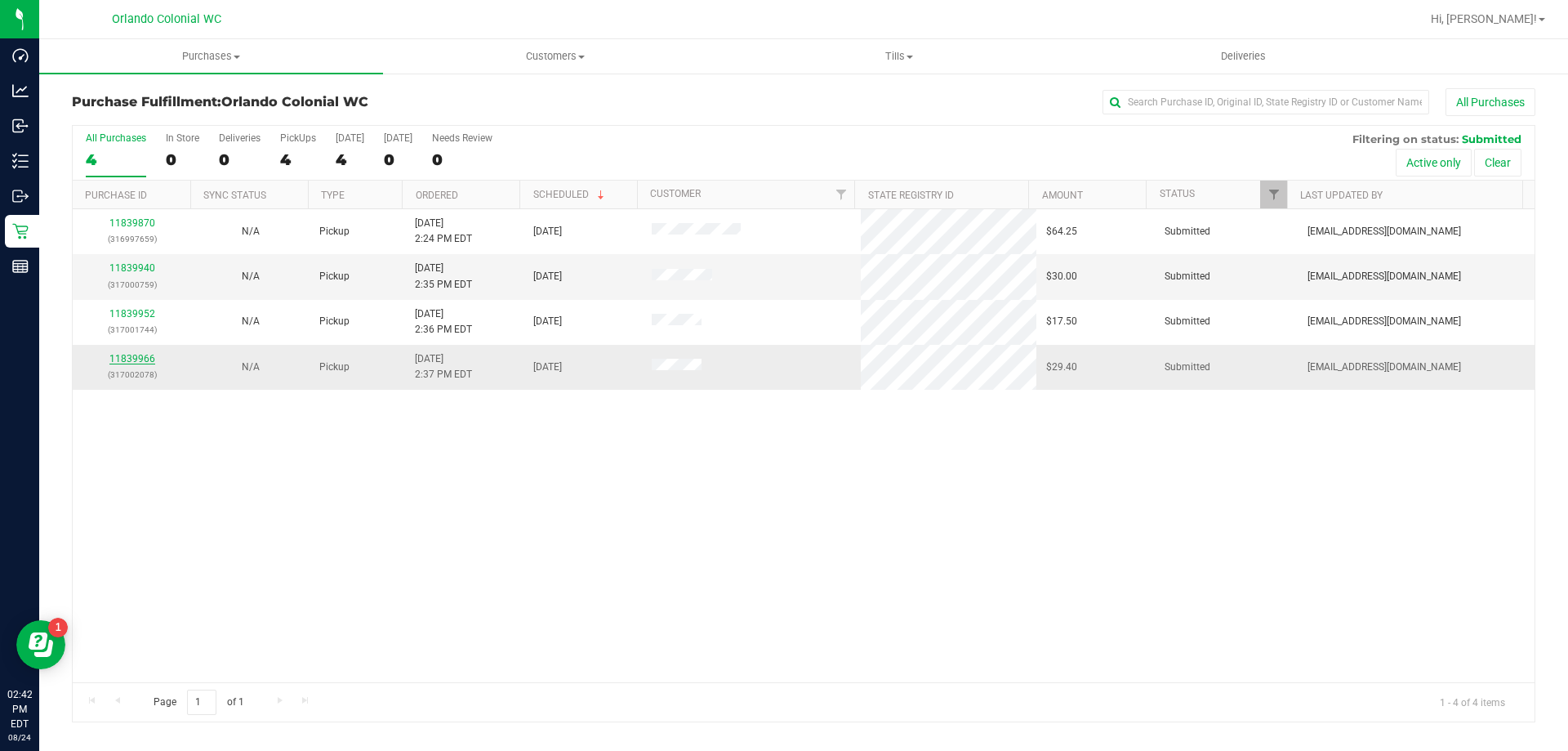
click at [135, 361] on link "11839966" at bounding box center [132, 358] width 46 height 12
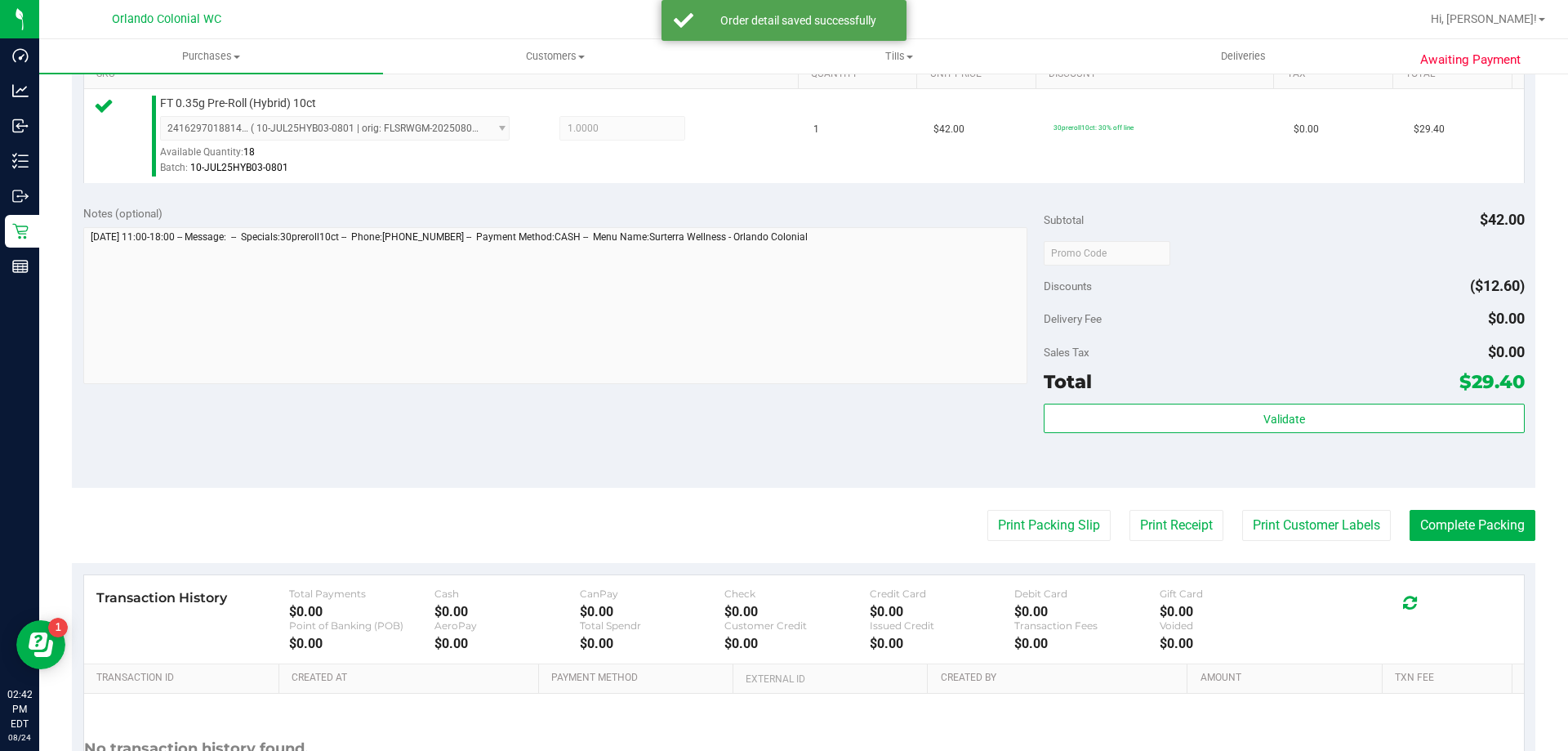
scroll to position [572, 0]
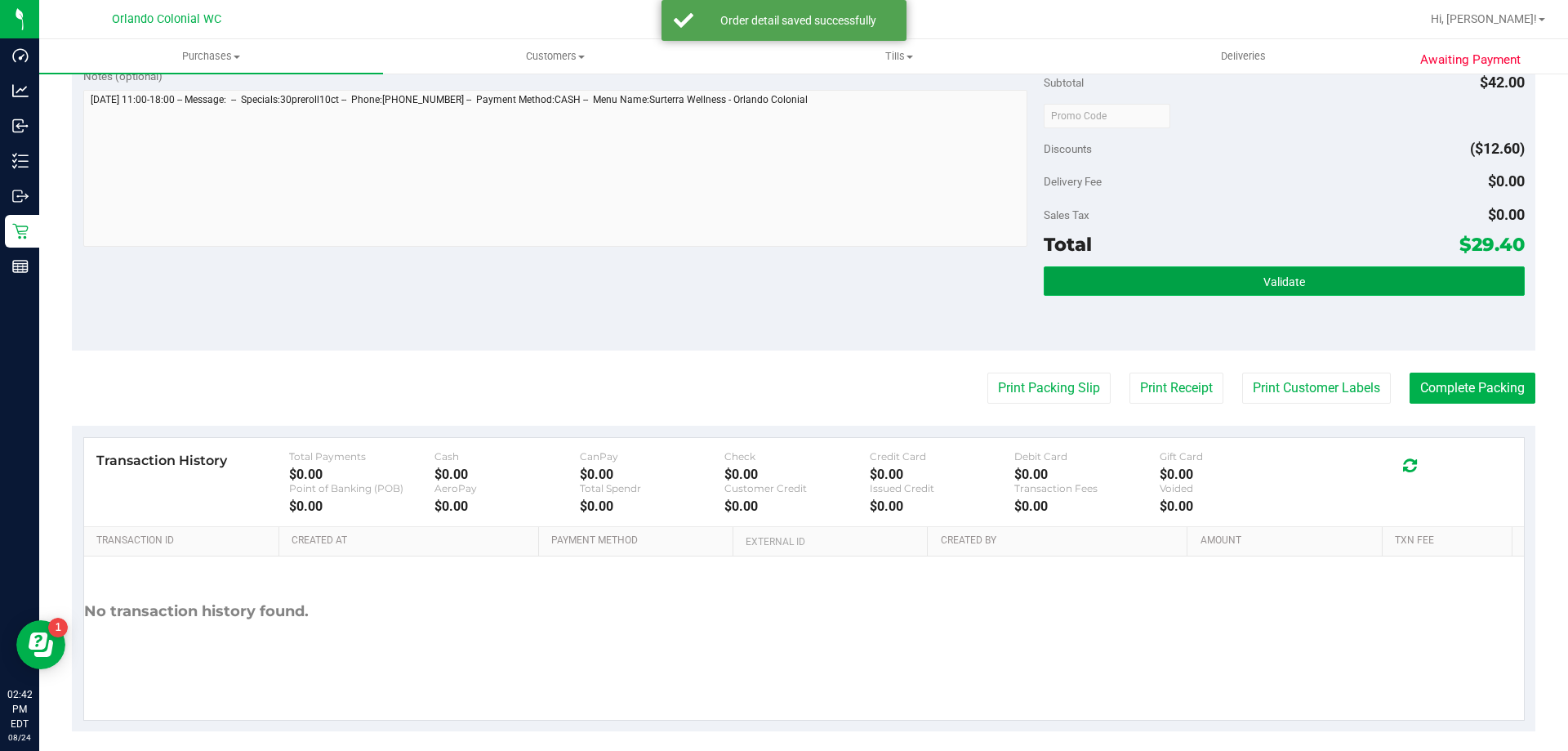
click at [1263, 275] on span "Validate" at bounding box center [1284, 281] width 42 height 13
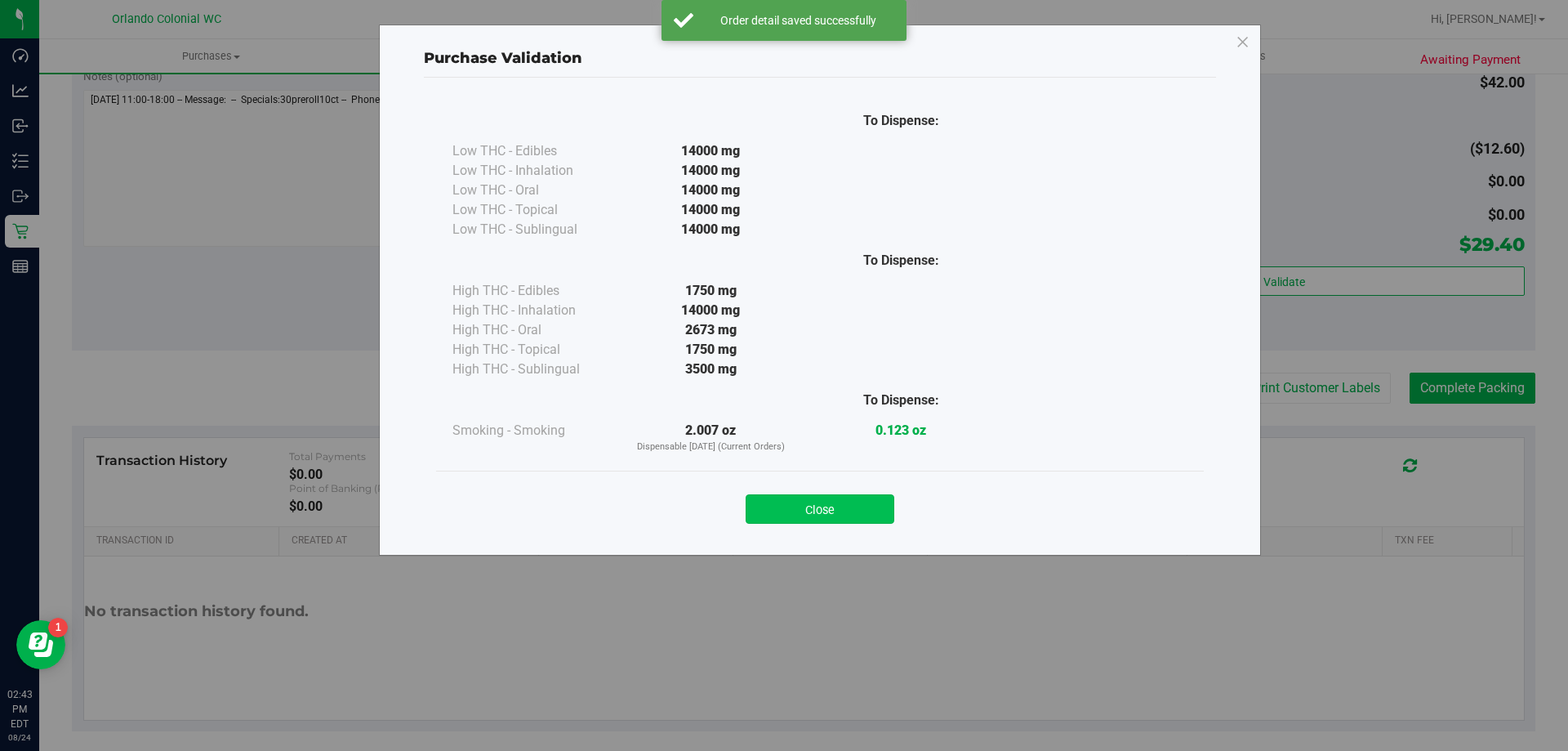
click at [867, 501] on button "Close" at bounding box center [820, 509] width 148 height 30
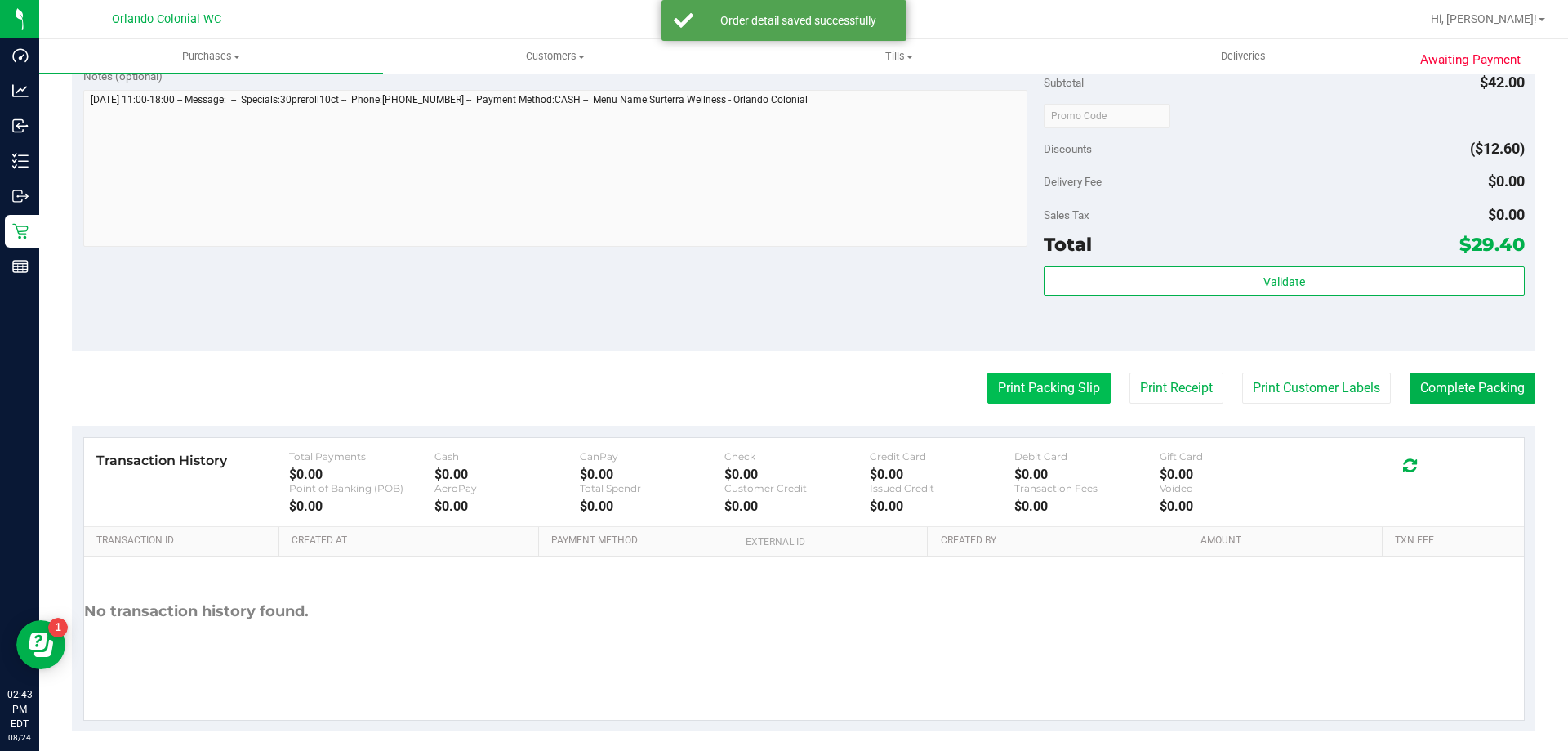
click at [1043, 396] on button "Print Packing Slip" at bounding box center [1049, 388] width 123 height 31
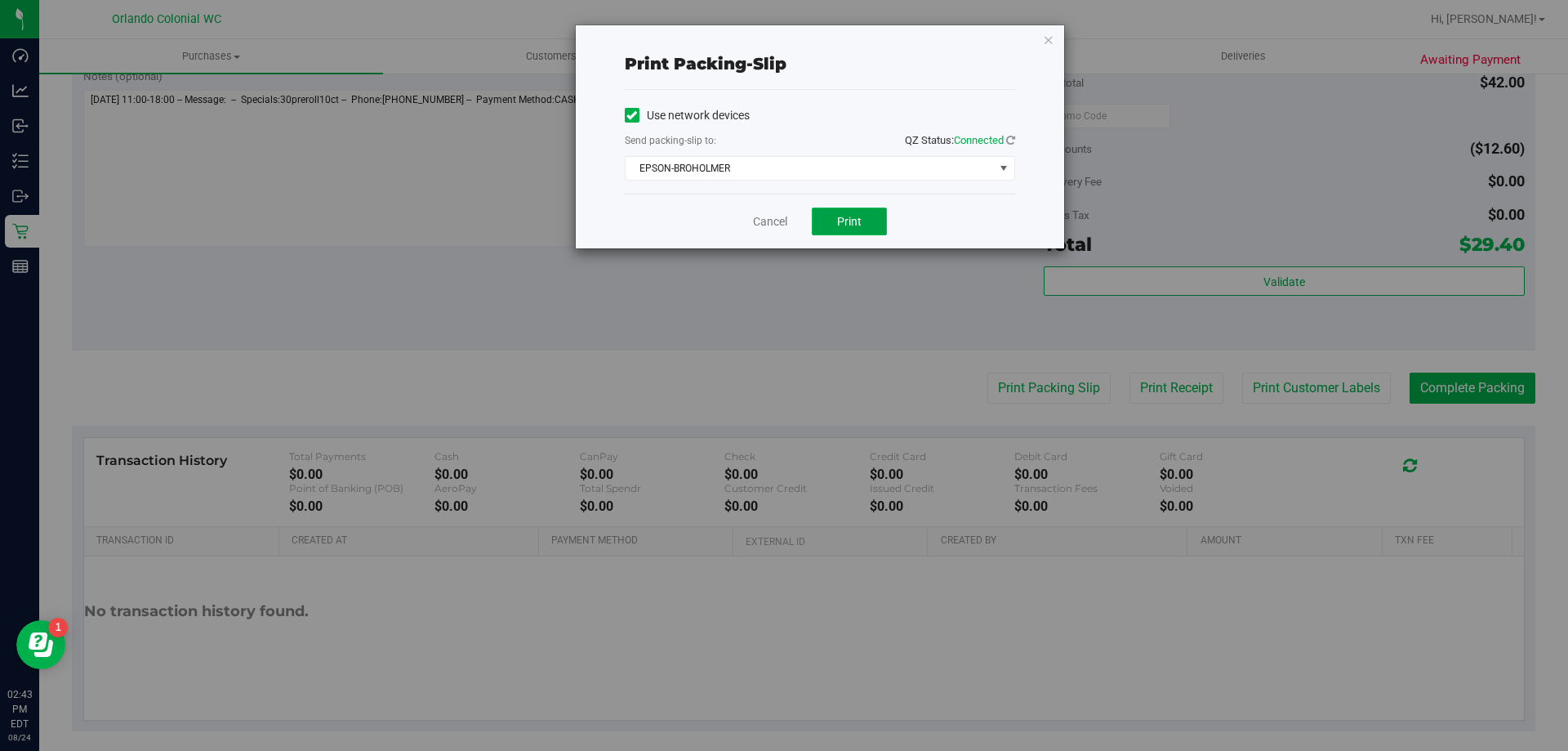
click at [852, 215] on span "Print" at bounding box center [849, 222] width 24 height 13
click at [760, 224] on link "Cancel" at bounding box center [770, 222] width 34 height 17
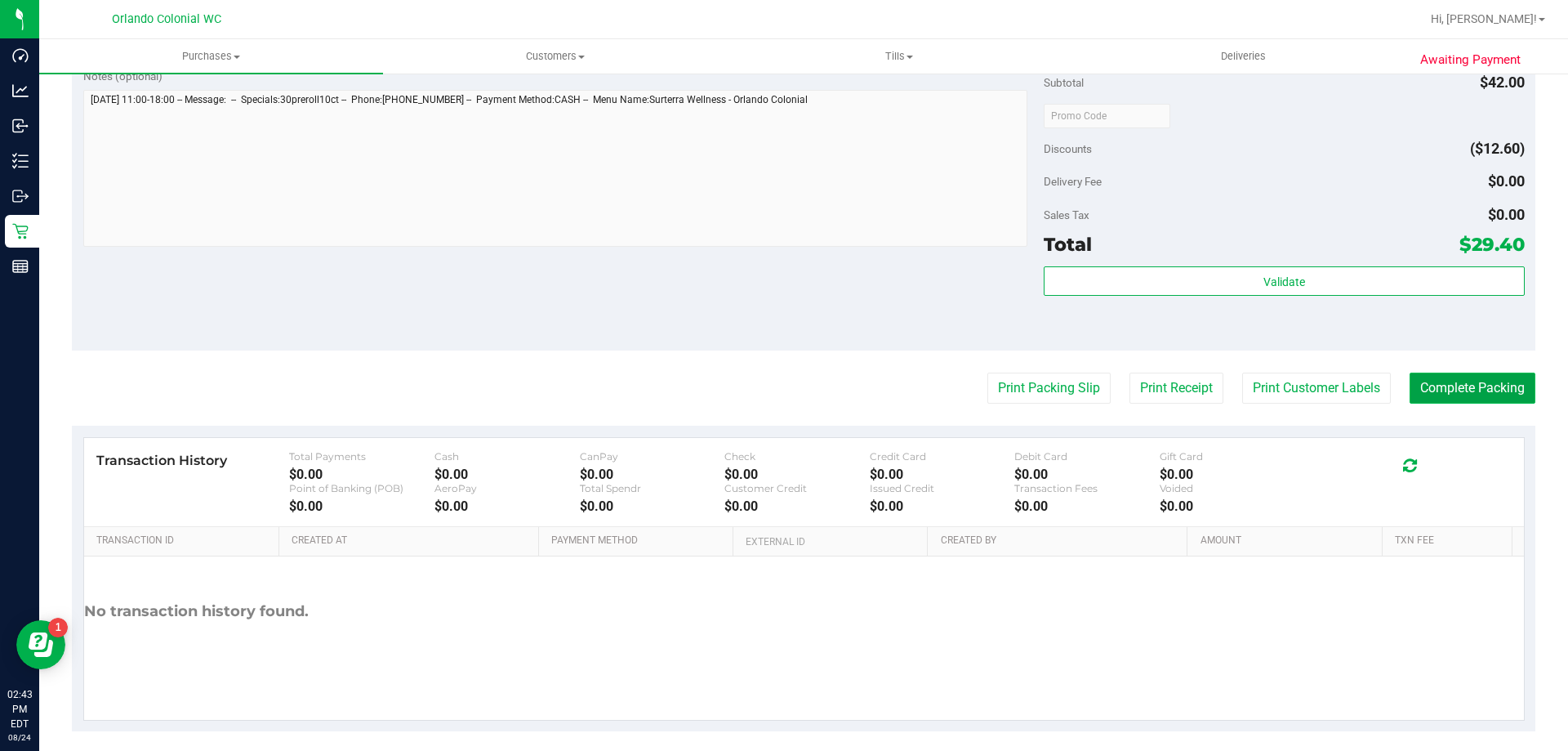
click at [1498, 386] on button "Complete Packing" at bounding box center [1472, 388] width 126 height 31
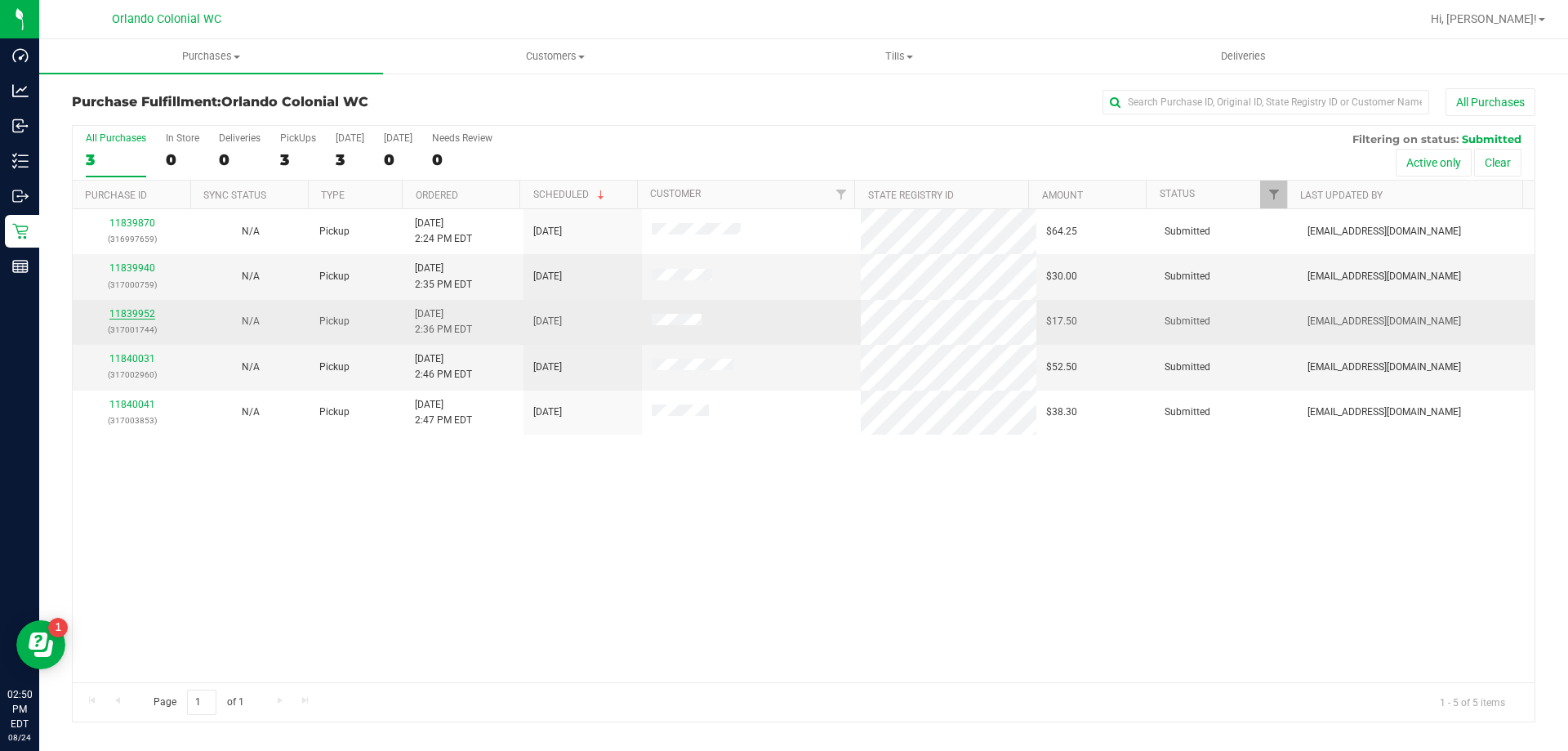
click at [137, 315] on link "11839952" at bounding box center [132, 314] width 46 height 12
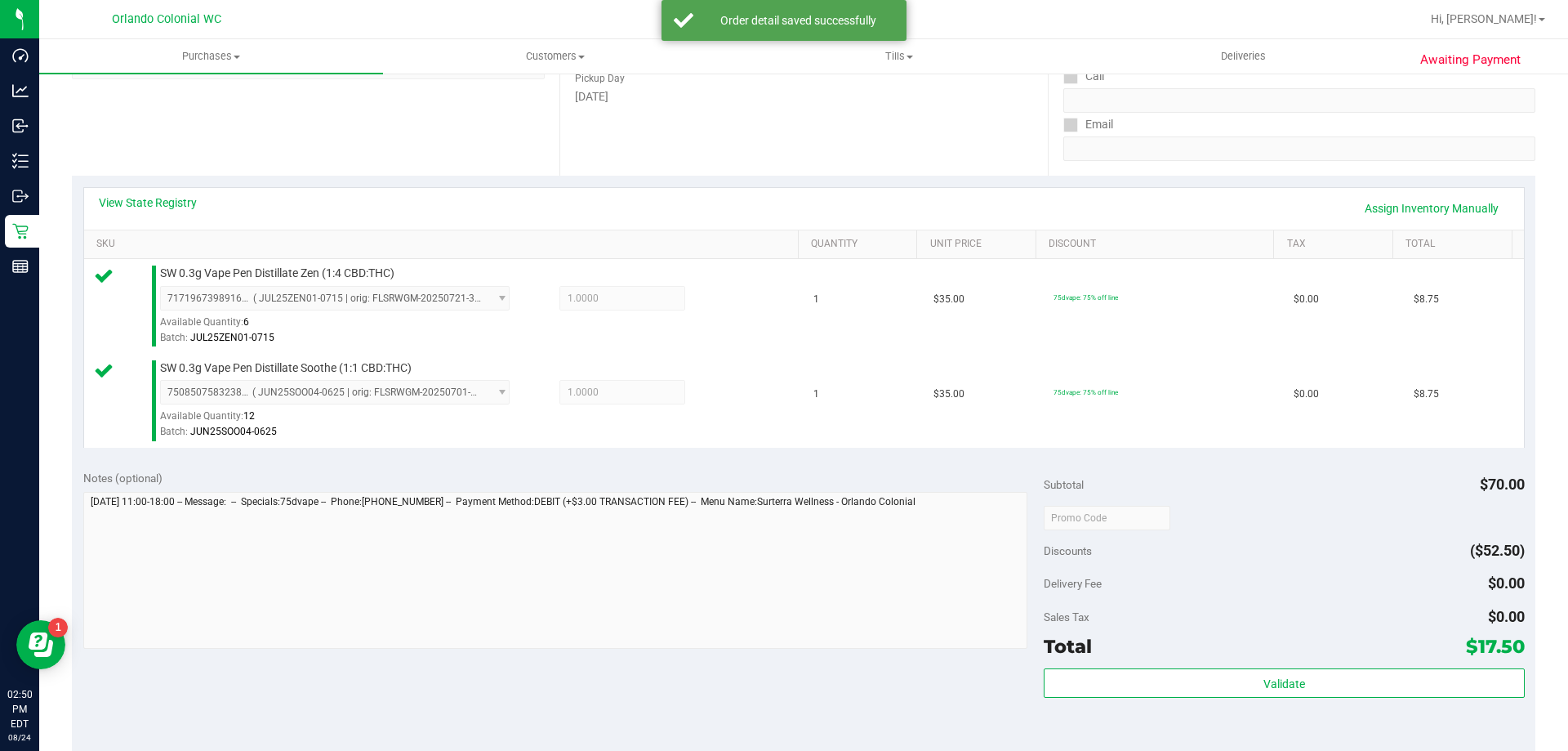
scroll to position [680, 0]
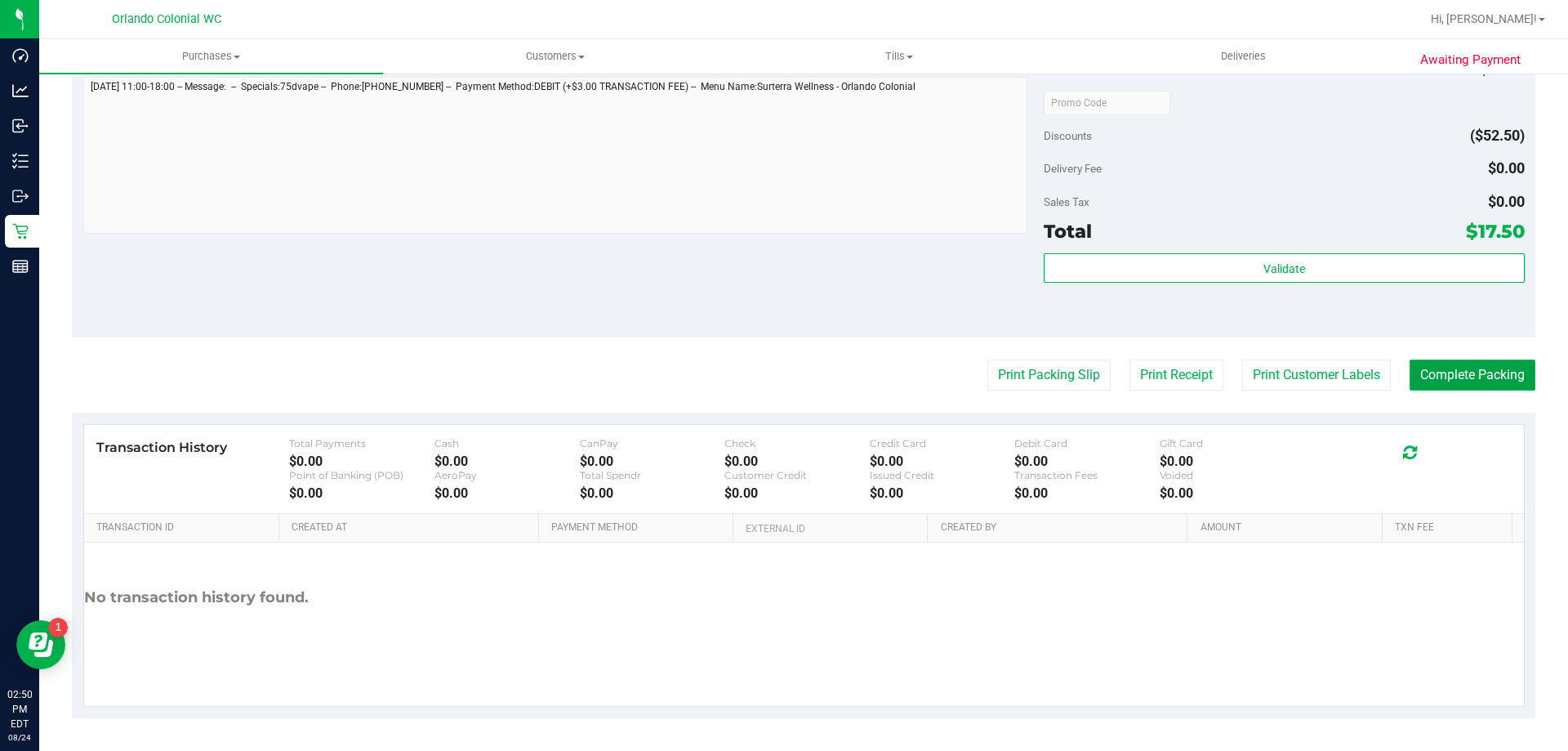
click at [1469, 383] on button "Complete Packing" at bounding box center [1472, 375] width 126 height 31
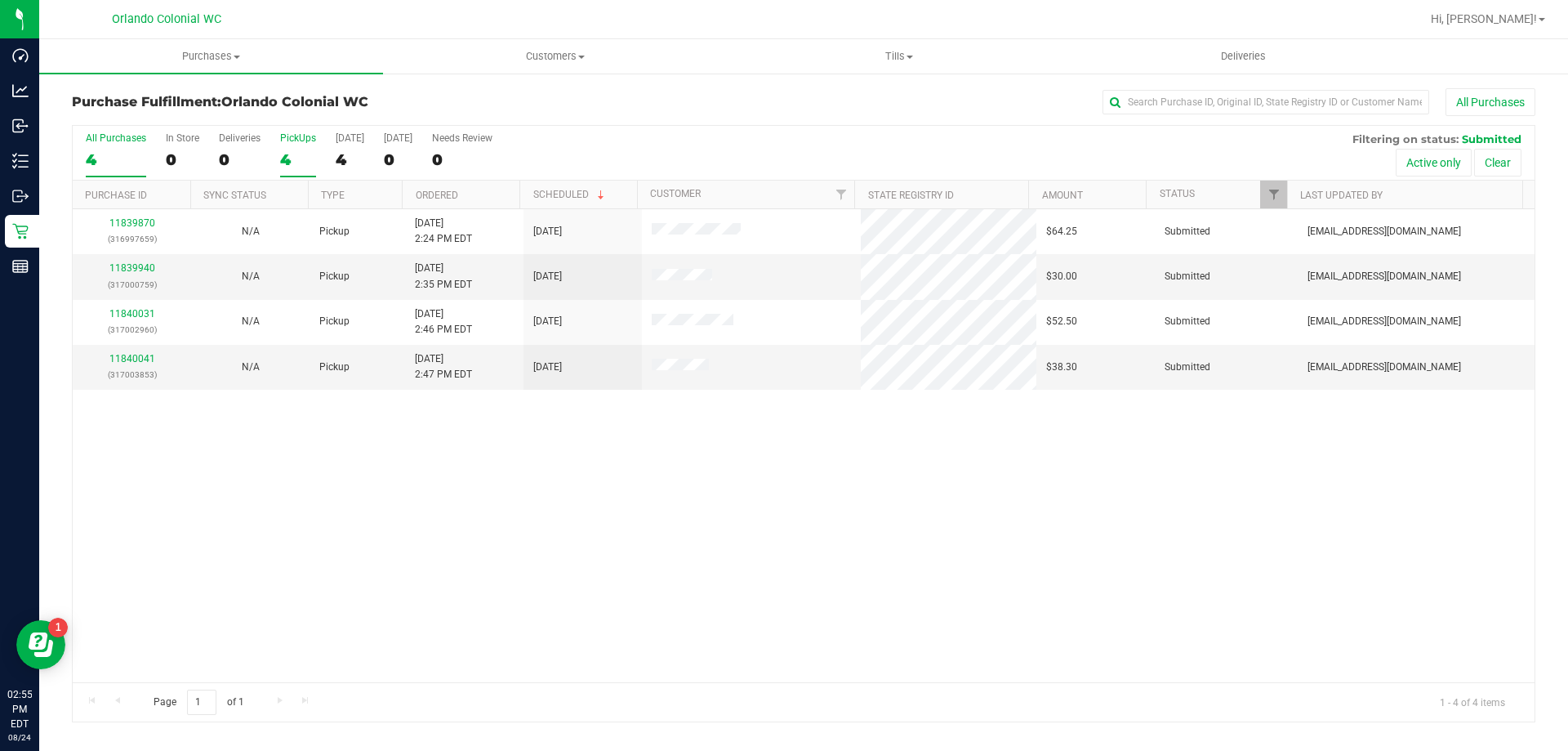
click at [305, 158] on div "4" at bounding box center [298, 159] width 36 height 19
click at [0, 0] on input "PickUps 4" at bounding box center [0, 0] width 0 height 0
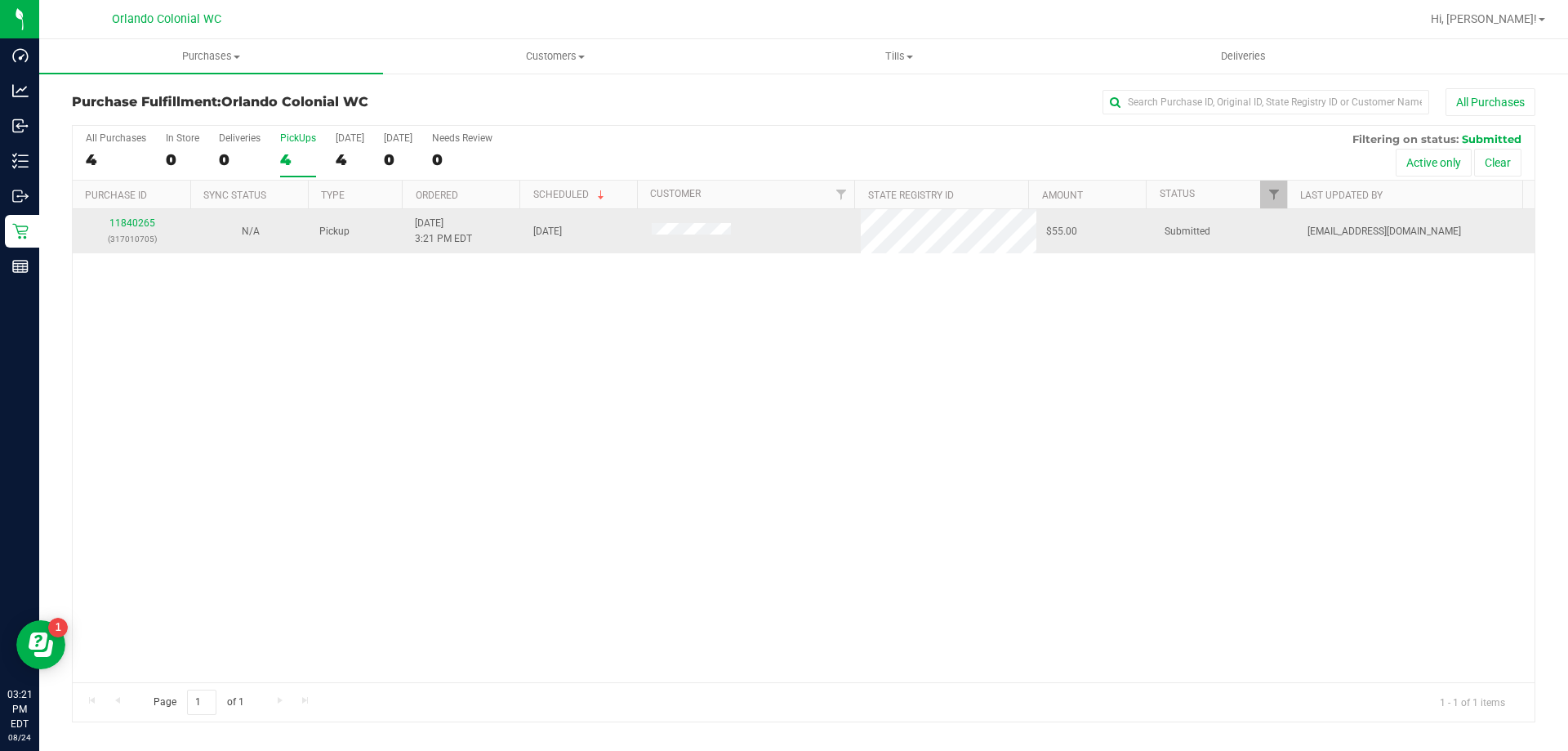
click at [148, 229] on div "11840265 (317010705)" at bounding box center [131, 231] width 99 height 31
click at [145, 228] on link "11840265" at bounding box center [132, 223] width 46 height 12
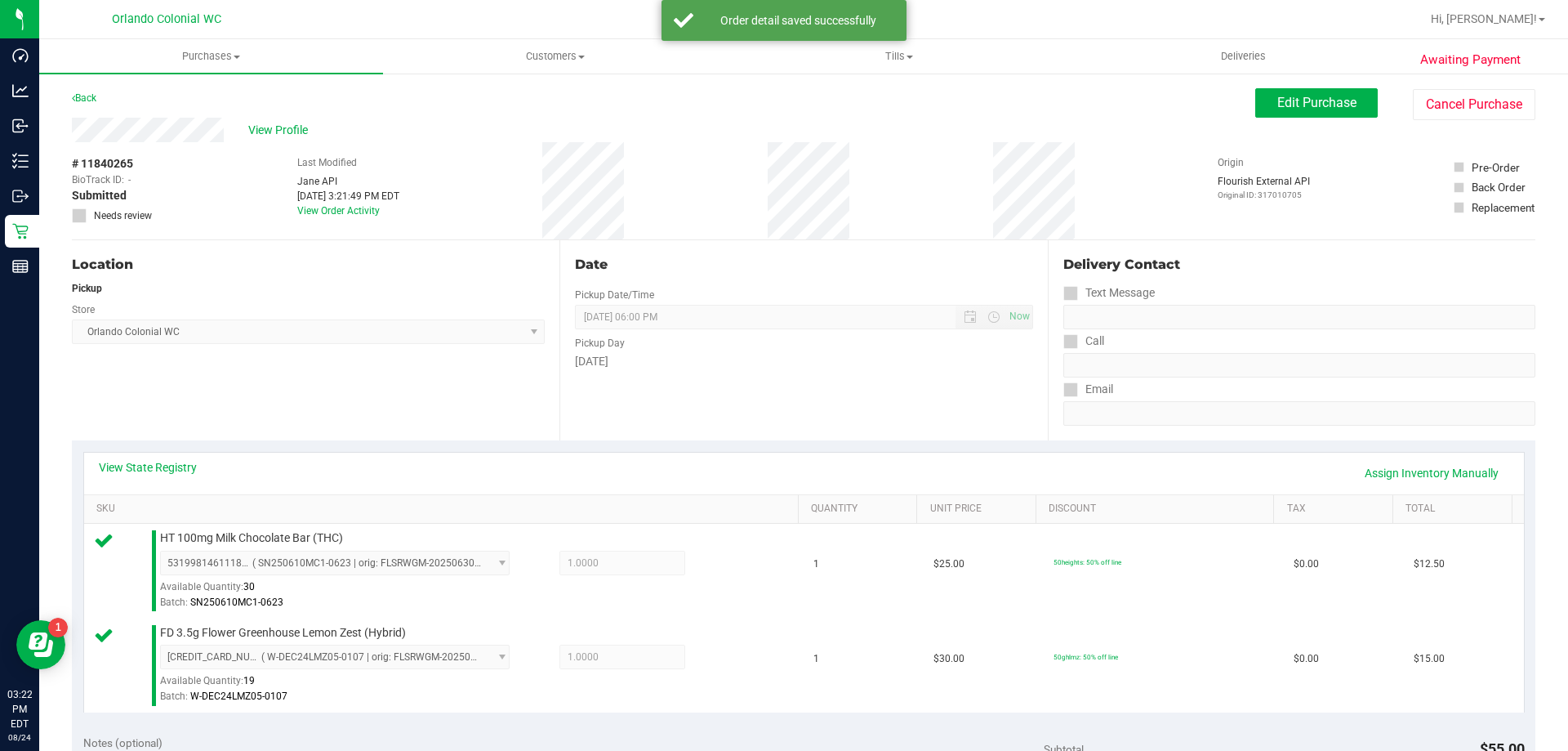
scroll to position [680, 0]
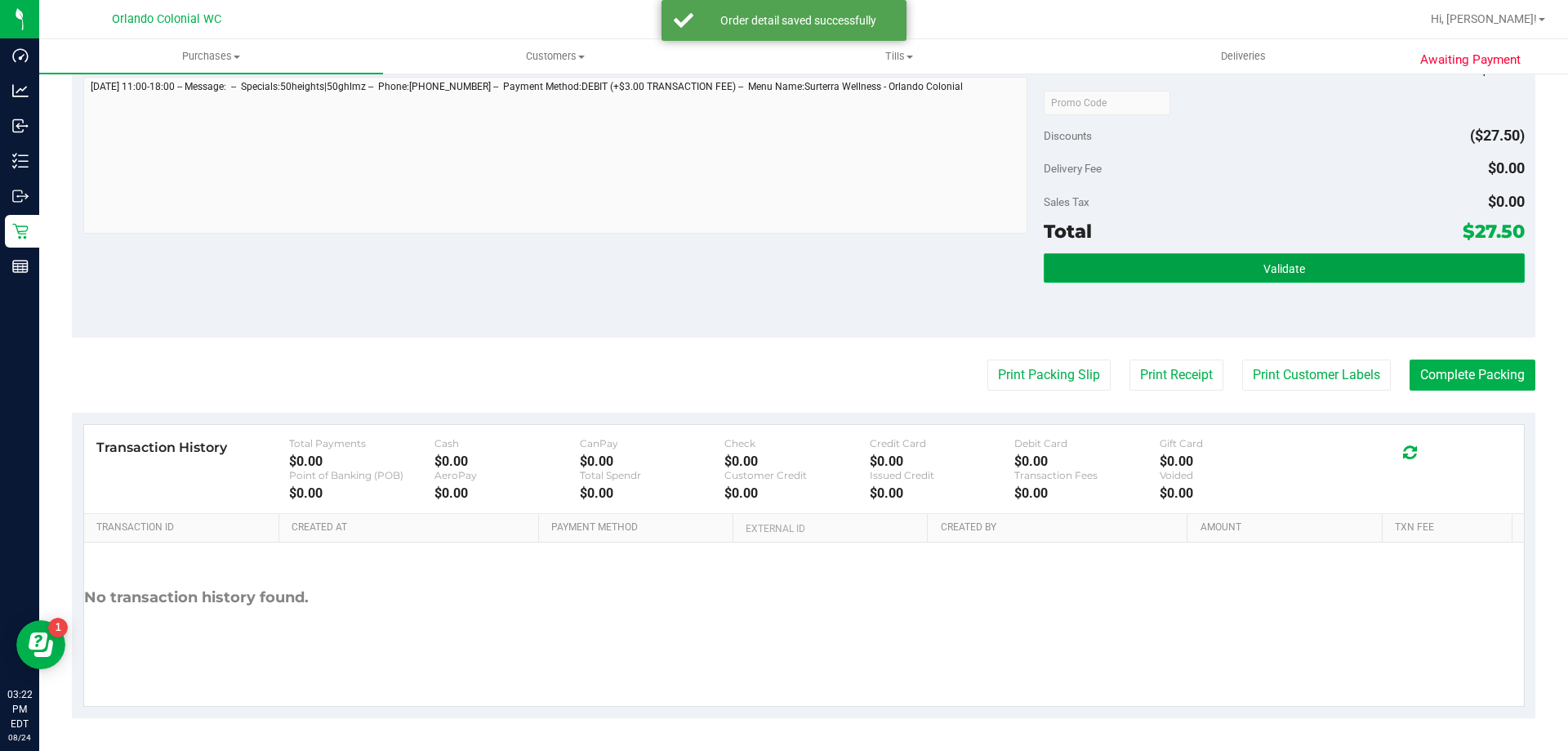
click at [1222, 265] on button "Validate" at bounding box center [1283, 268] width 480 height 30
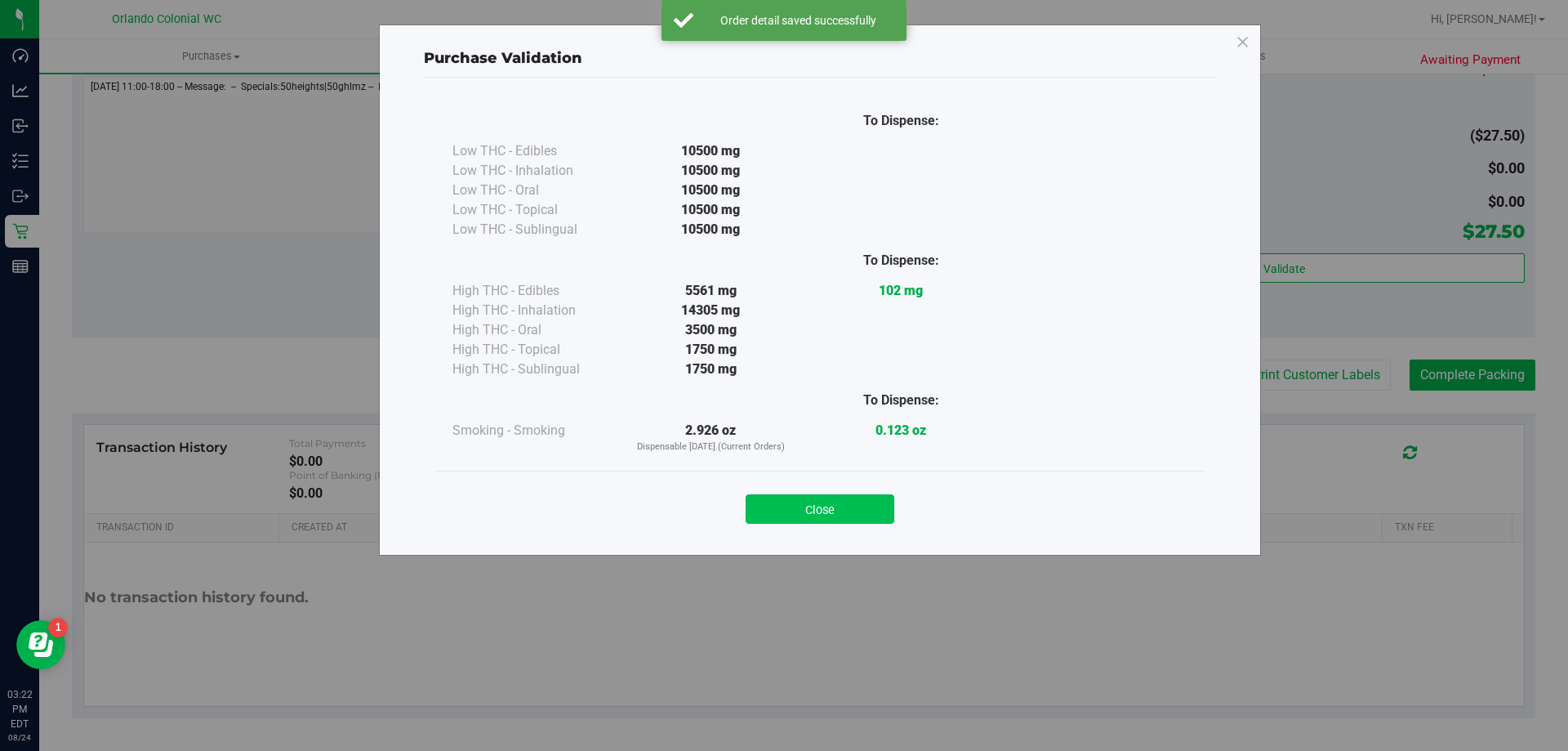
click at [846, 519] on button "Close" at bounding box center [820, 509] width 148 height 30
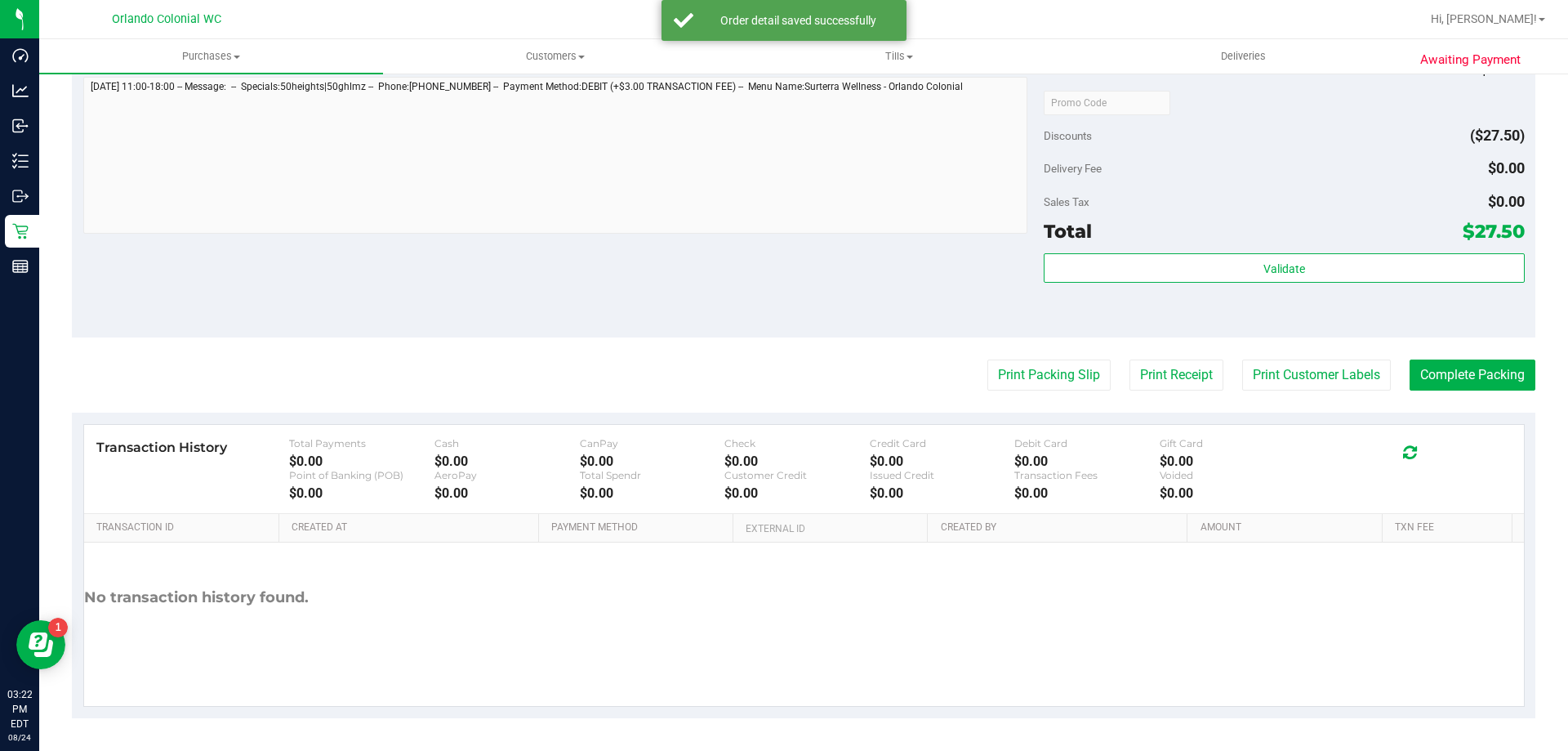
click at [977, 405] on purchase-details "Back Edit Purchase Cancel Purchase View Profile # 11840265 BioTrack ID: - Submi…" at bounding box center [803, 63] width 1464 height 1310
click at [1016, 387] on button "Print Packing Slip" at bounding box center [1049, 375] width 123 height 31
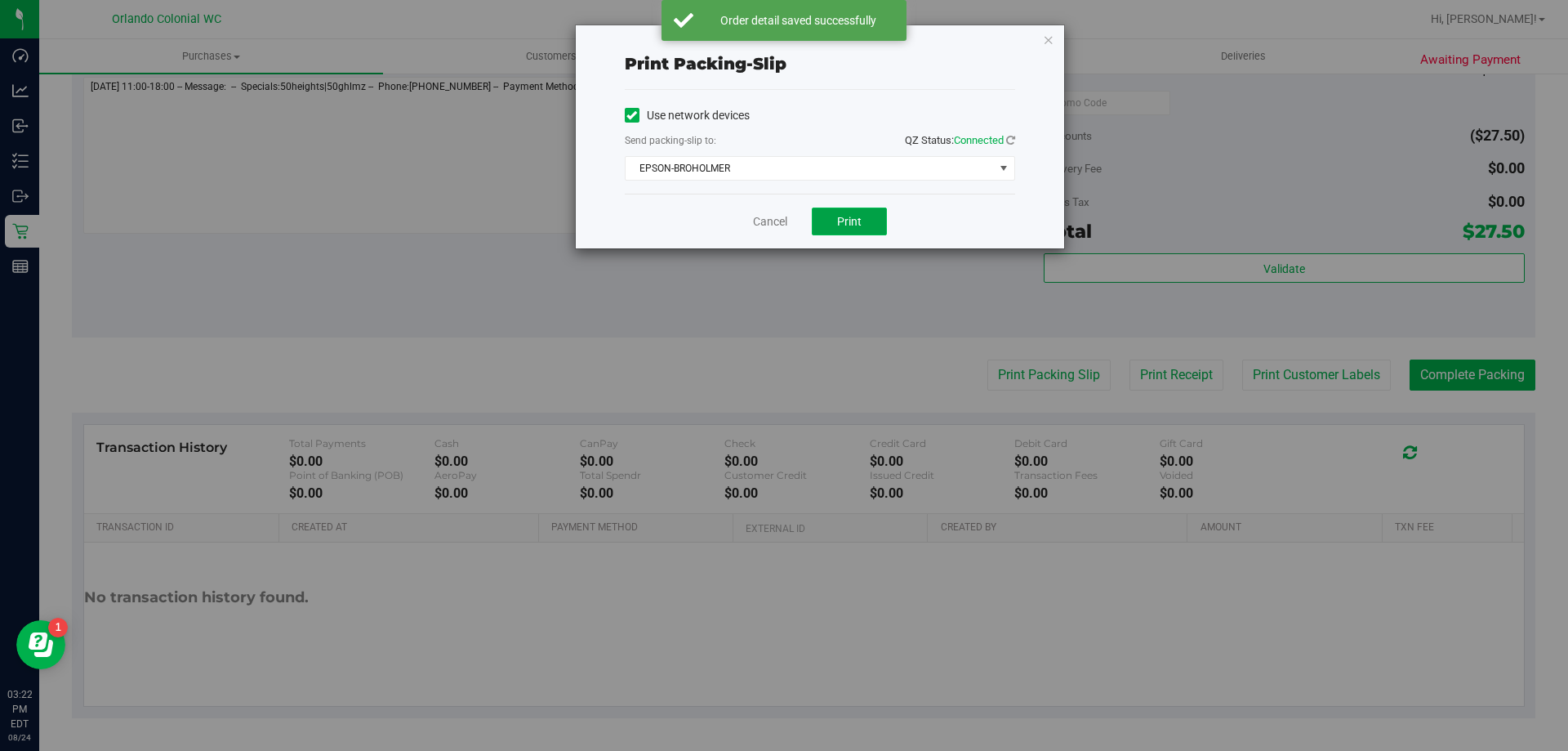
click at [874, 233] on button "Print" at bounding box center [849, 221] width 75 height 28
click at [784, 222] on link "Cancel" at bounding box center [770, 222] width 34 height 17
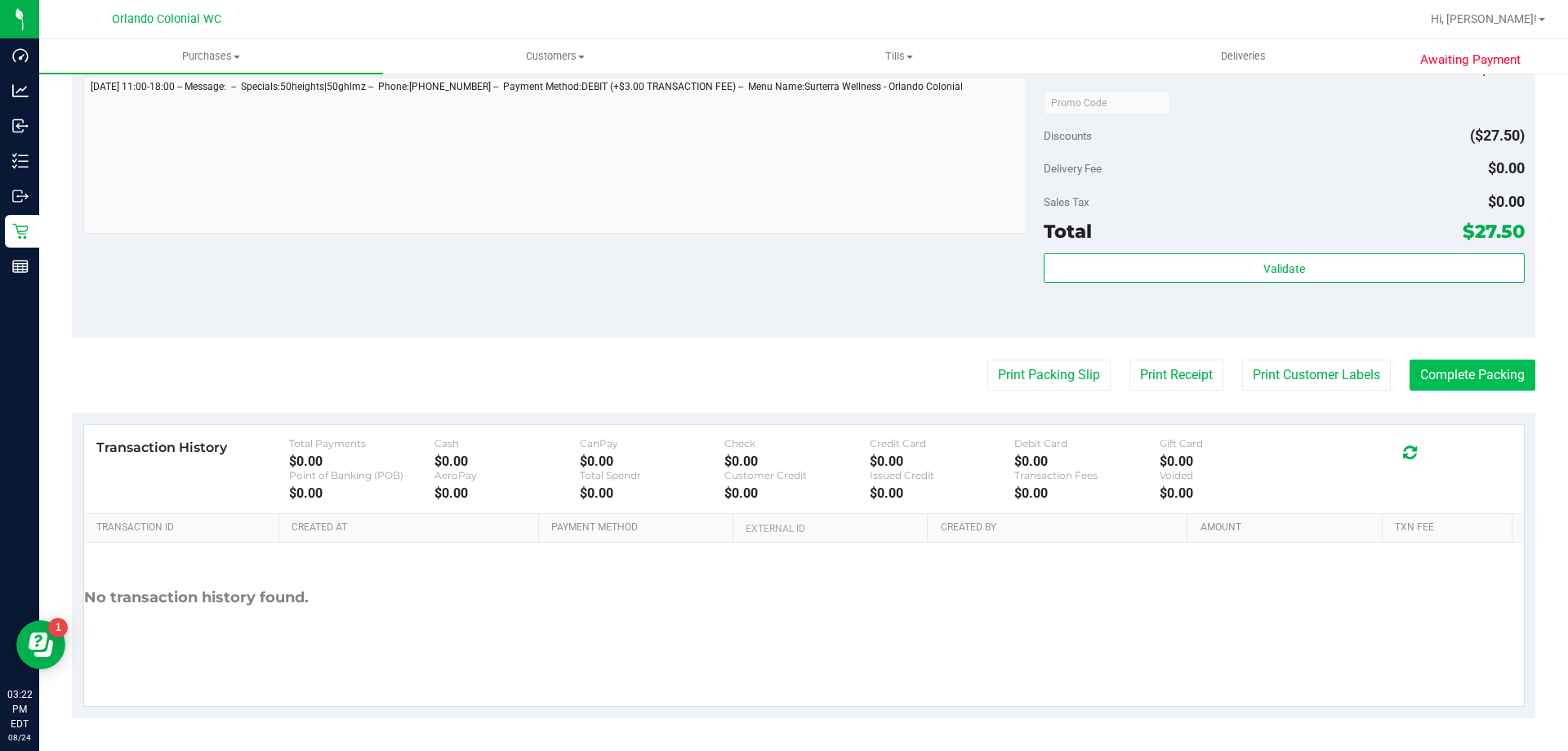
click at [1507, 390] on button "Complete Packing" at bounding box center [1472, 375] width 126 height 31
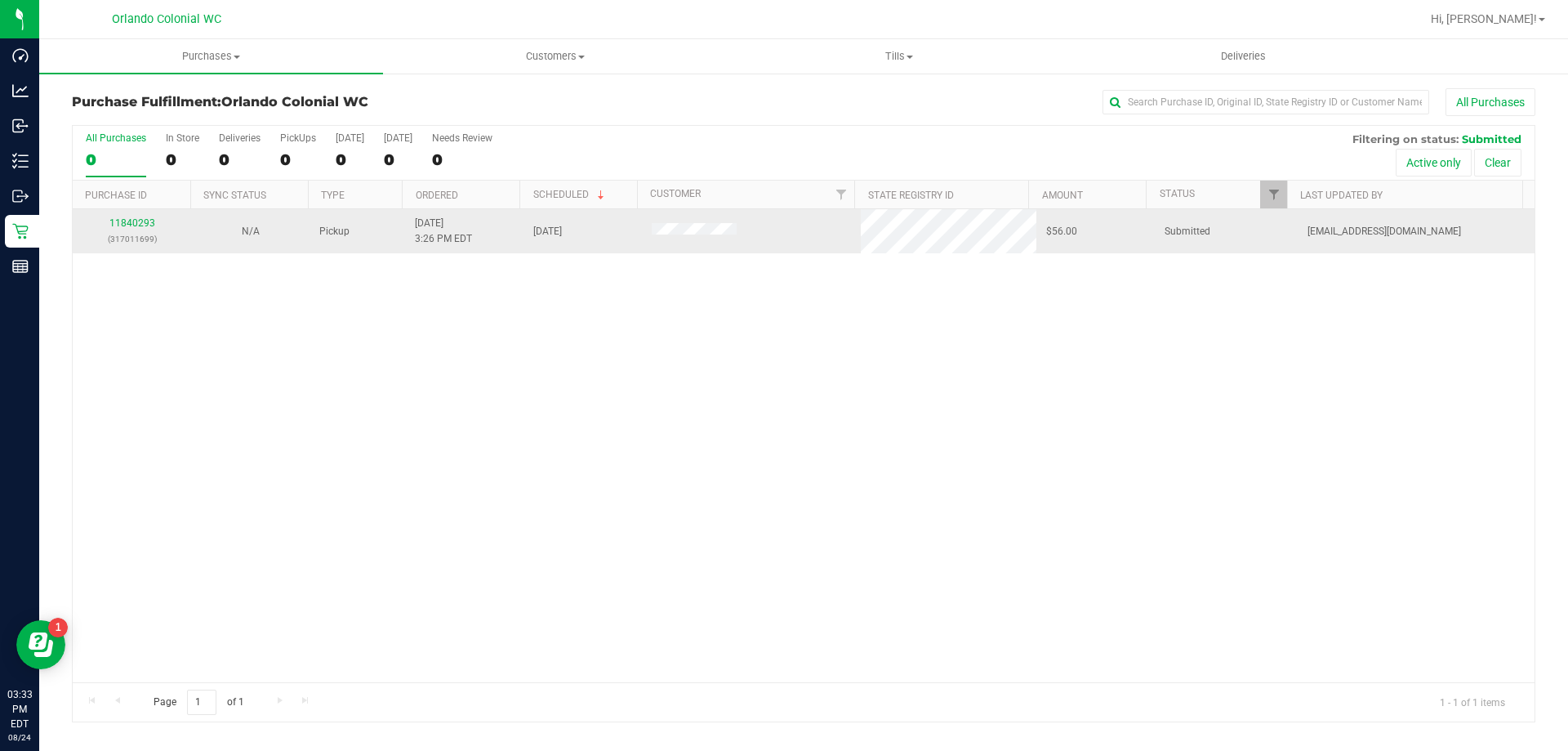
click at [126, 252] on td "11840293 (317011699)" at bounding box center [131, 231] width 118 height 44
click at [149, 223] on link "11840293" at bounding box center [132, 223] width 46 height 12
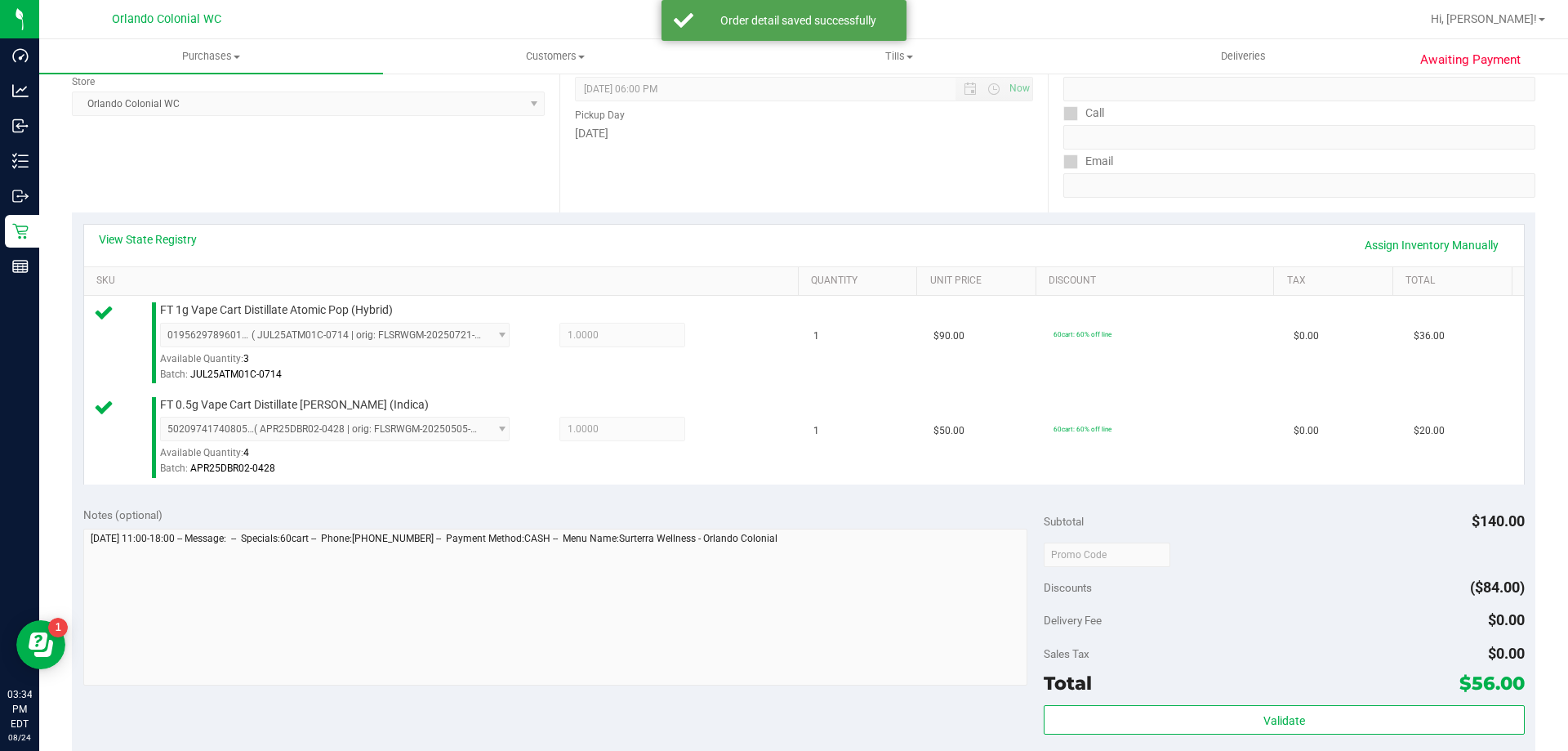
scroll to position [680, 0]
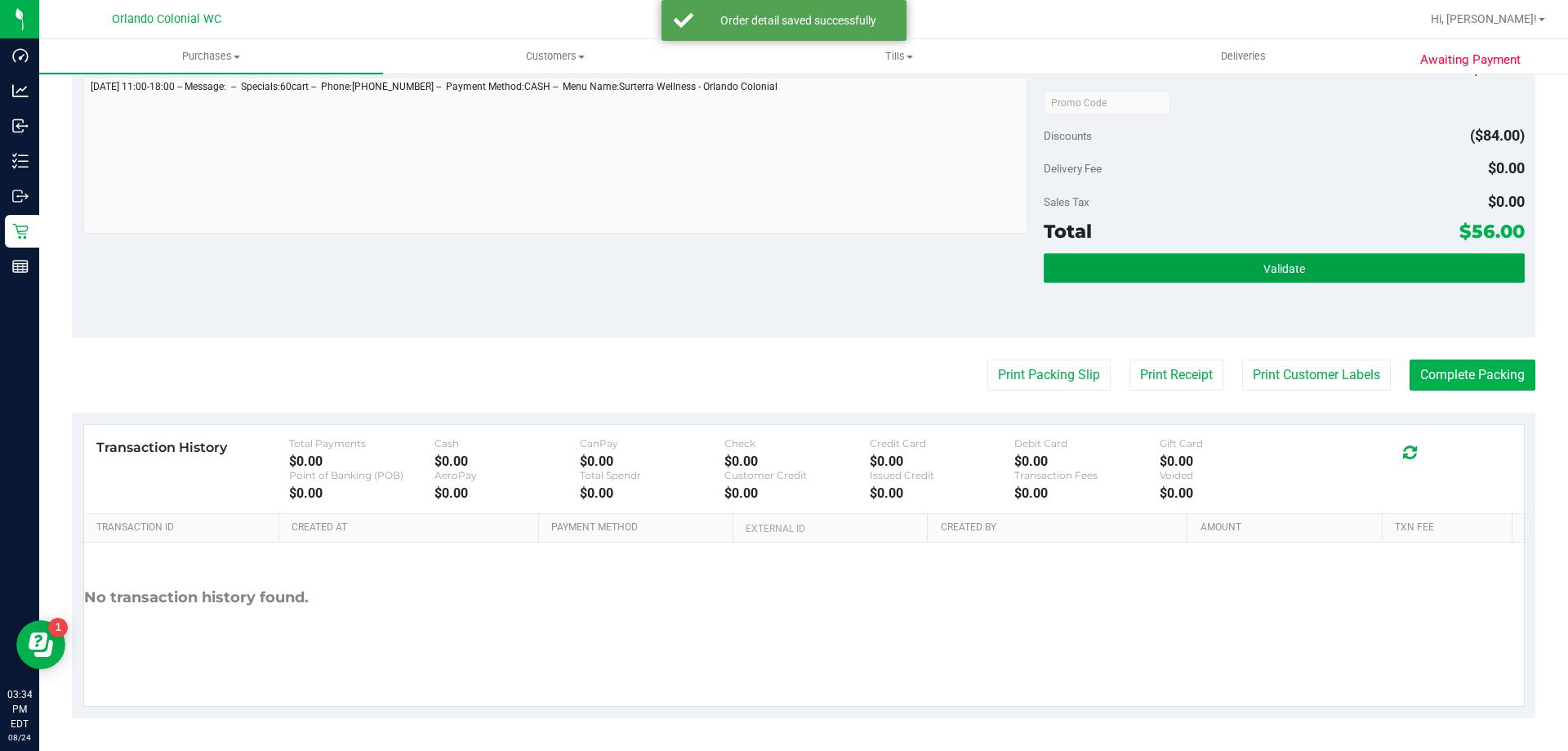
click at [1305, 276] on button "Validate" at bounding box center [1283, 268] width 480 height 30
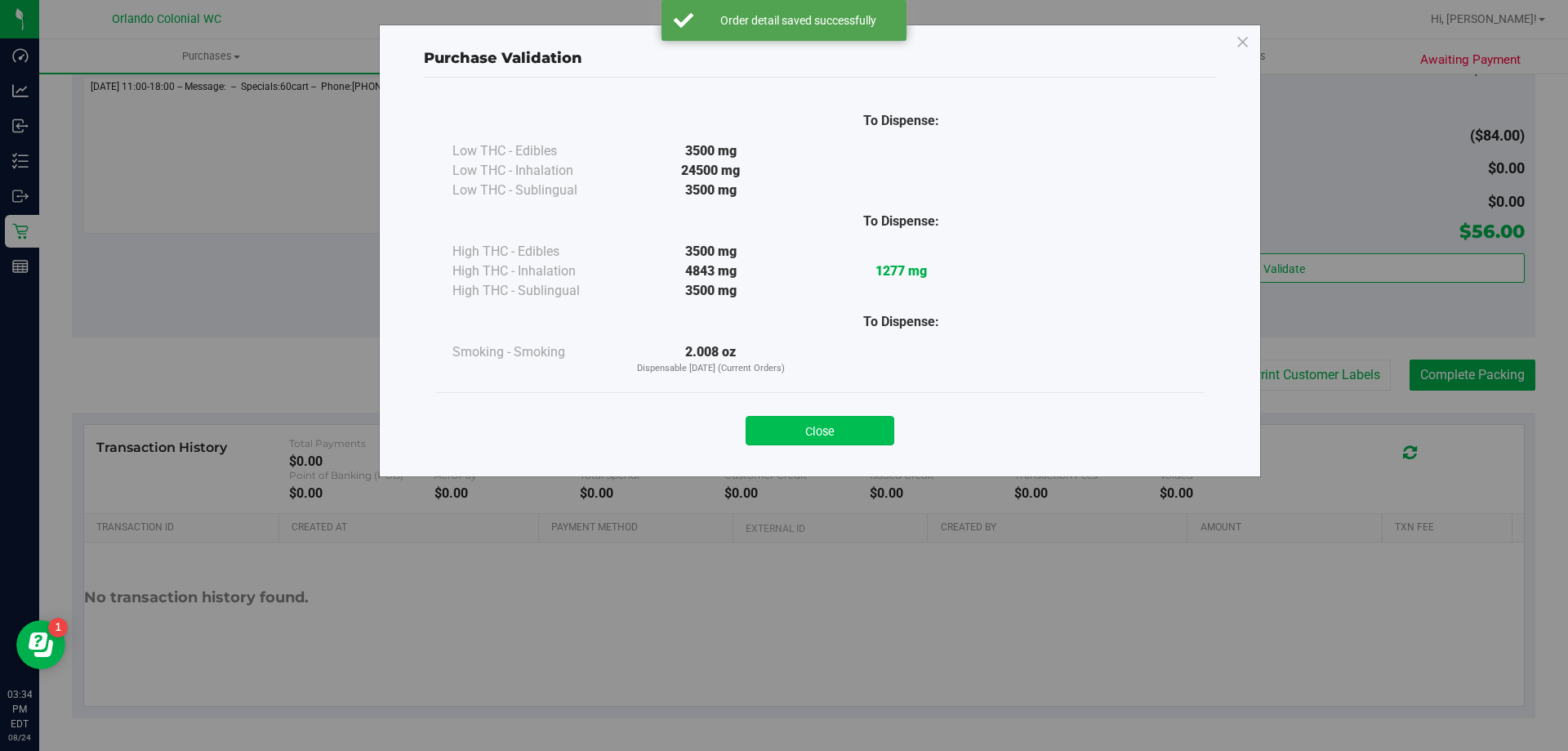
click at [856, 427] on button "Close" at bounding box center [820, 431] width 148 height 30
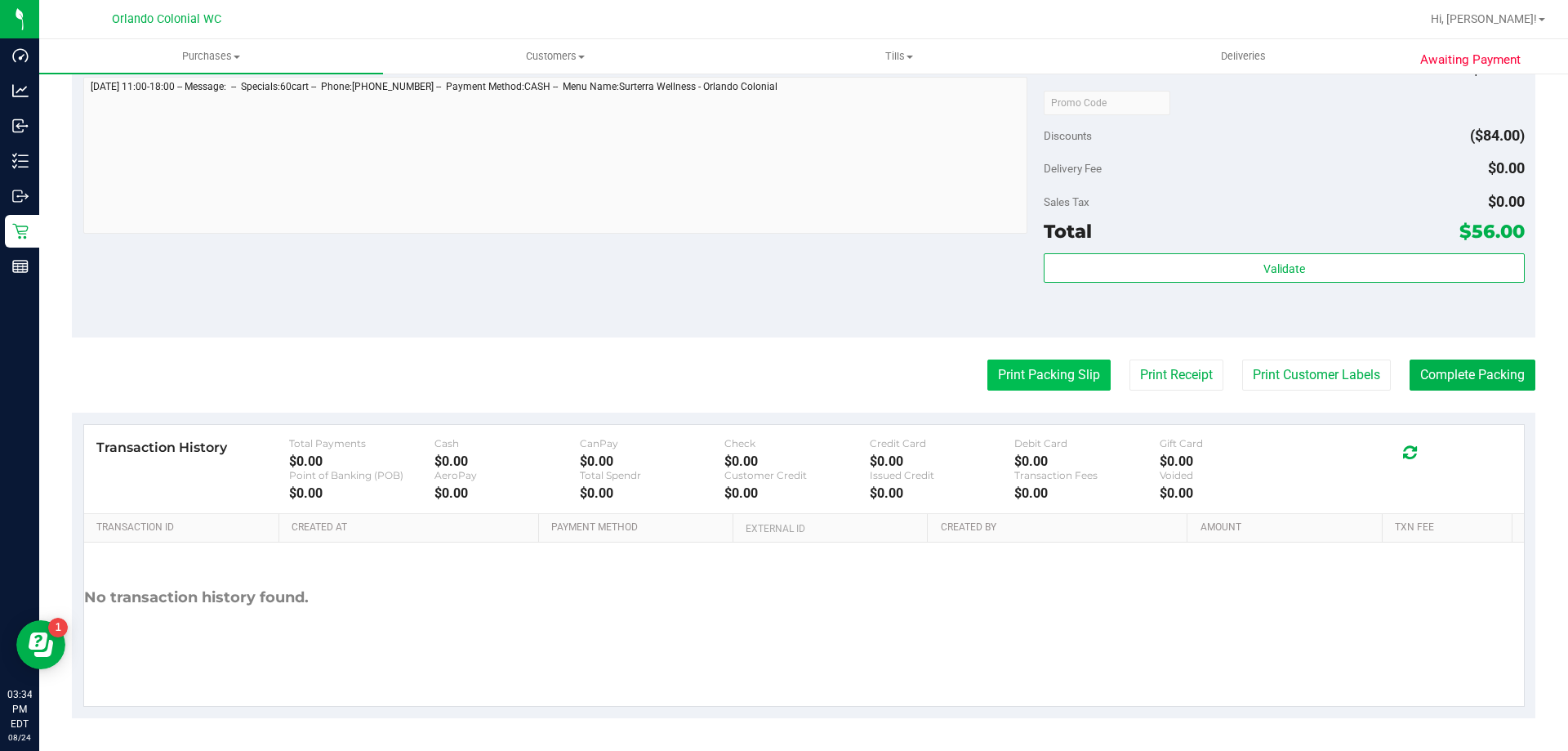
click at [987, 364] on button "Print Packing Slip" at bounding box center [1049, 375] width 123 height 31
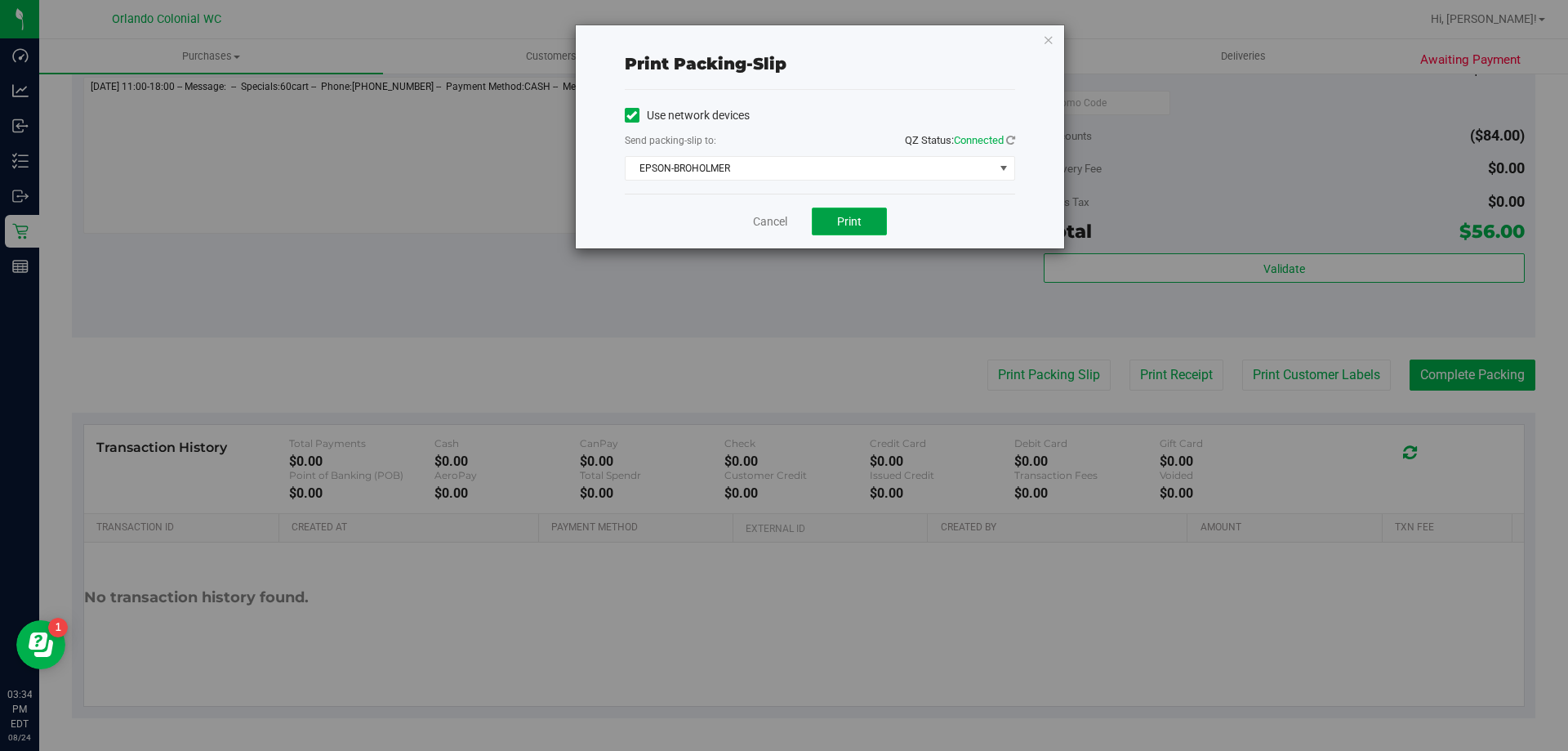
click at [840, 233] on button "Print" at bounding box center [849, 221] width 75 height 28
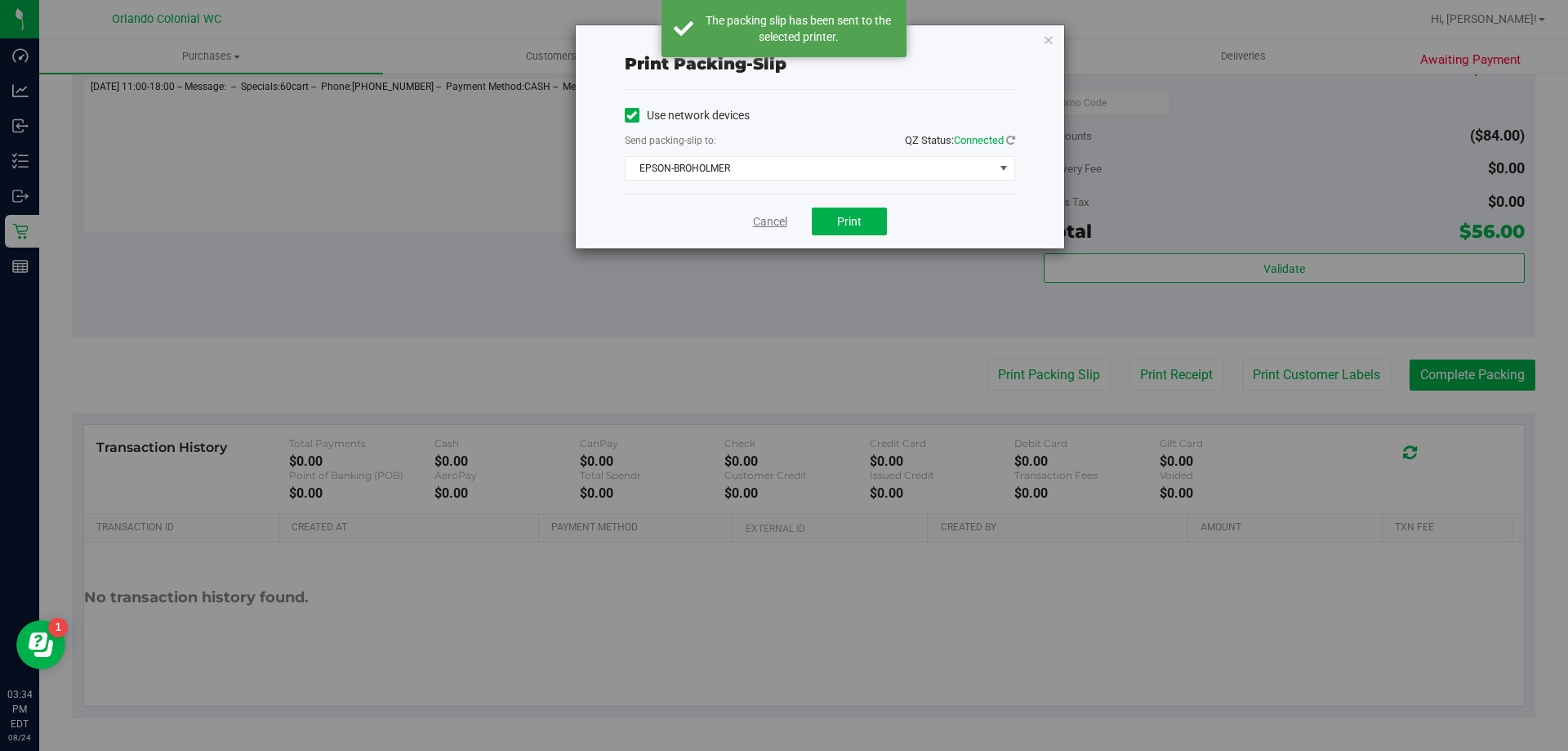
click at [778, 227] on link "Cancel" at bounding box center [770, 222] width 34 height 17
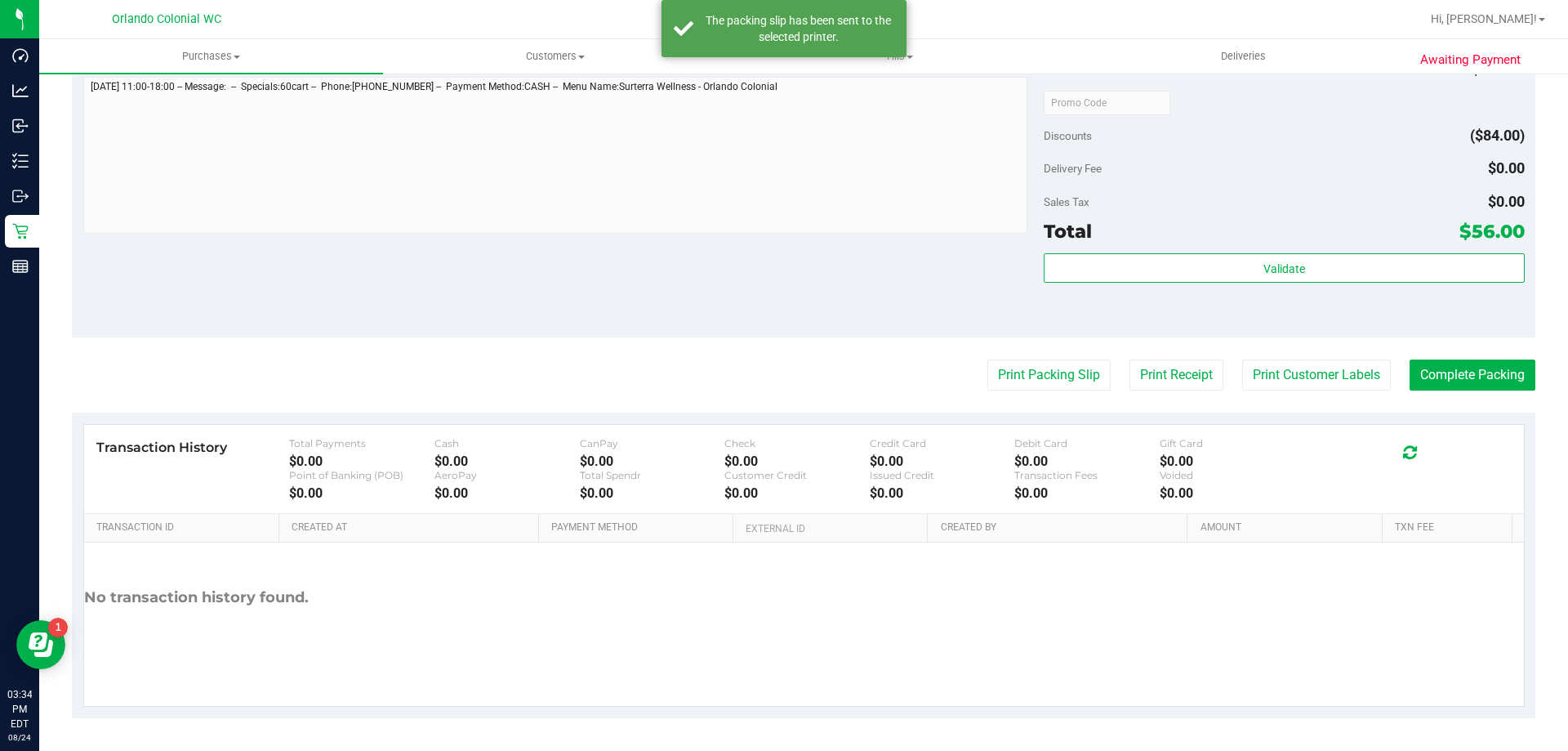
click at [1469, 342] on purchase-details "Back Edit Purchase Cancel Purchase View Profile # 11840293 BioTrack ID: - Submi…" at bounding box center [803, 63] width 1464 height 1310
click at [1474, 385] on button "Complete Packing" at bounding box center [1472, 375] width 126 height 31
